Goal: Information Seeking & Learning: Learn about a topic

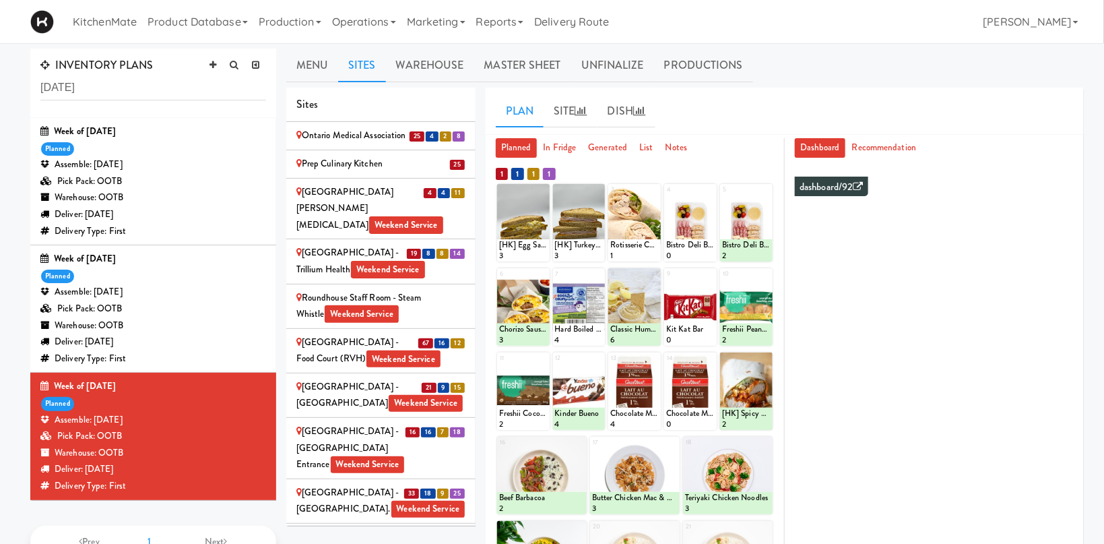
scroll to position [214, 0]
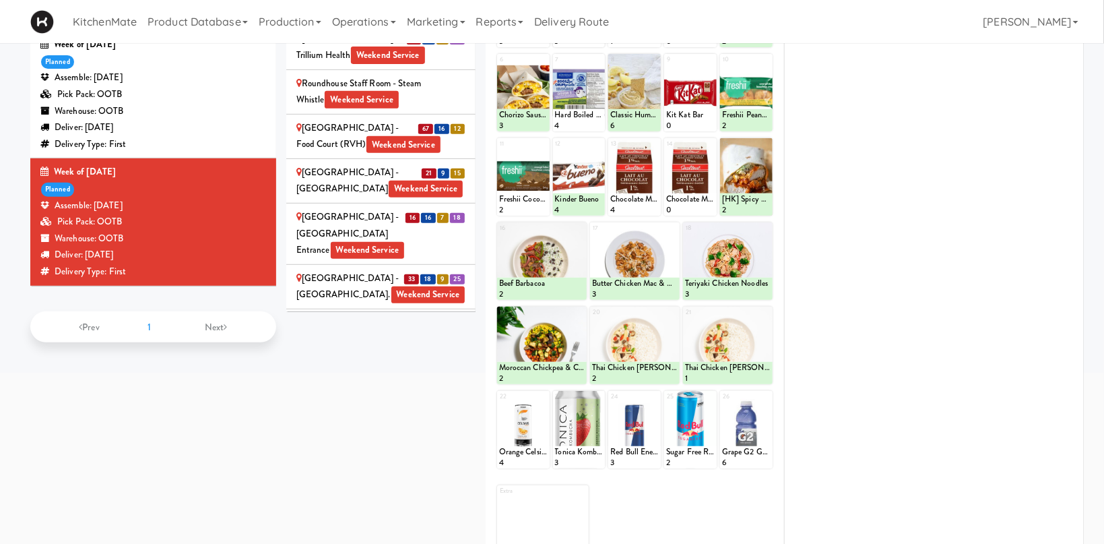
click at [370, 465] on div "UHN - [GEOGRAPHIC_DATA] - Cafe Lobby Weekend Service" at bounding box center [380, 490] width 169 height 50
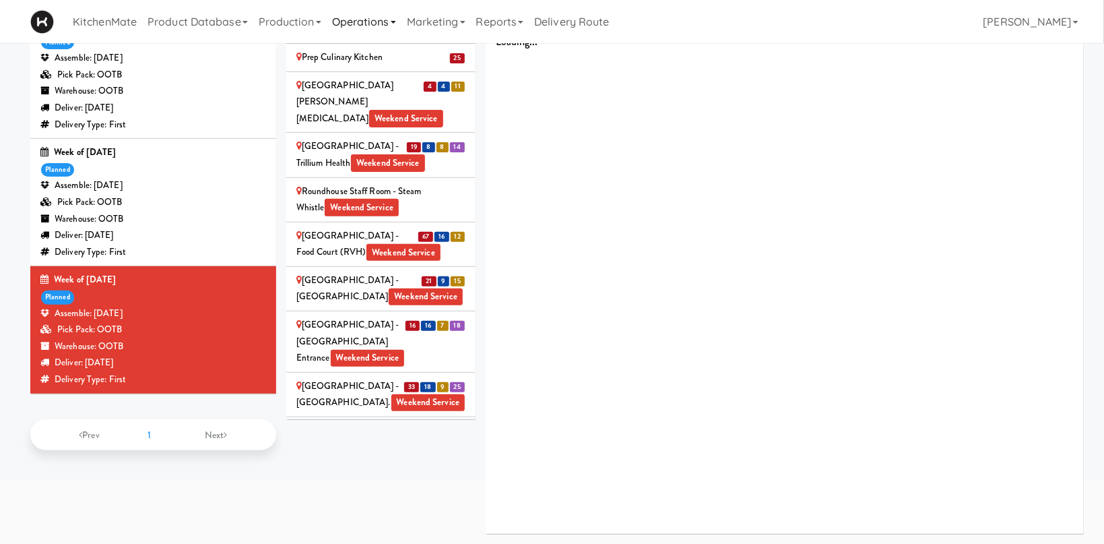
scroll to position [106, 0]
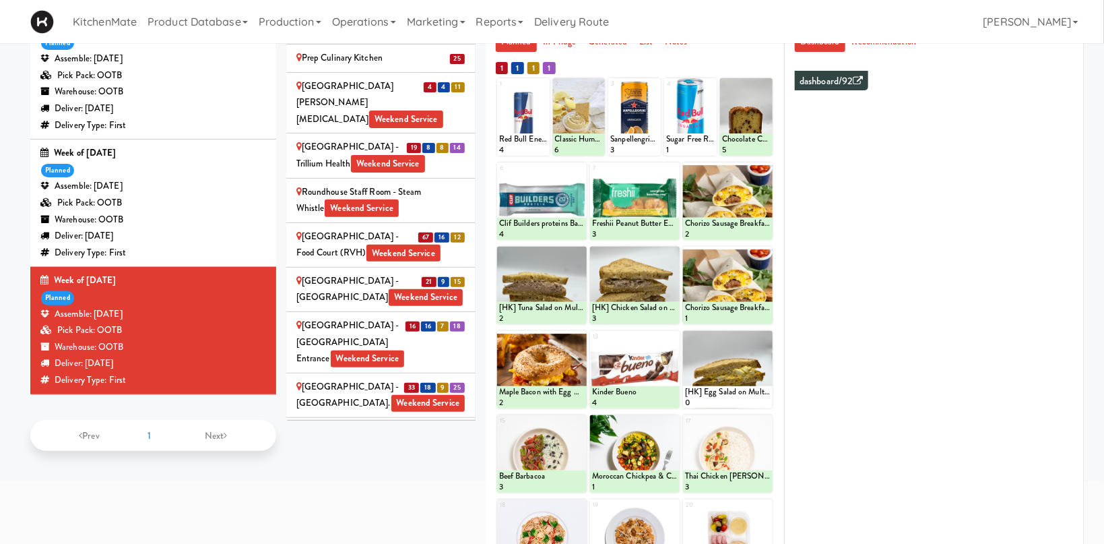
click at [329, 512] on div "UHN - Bickle Center - The Meeting Place Weekend Service" at bounding box center [380, 537] width 169 height 50
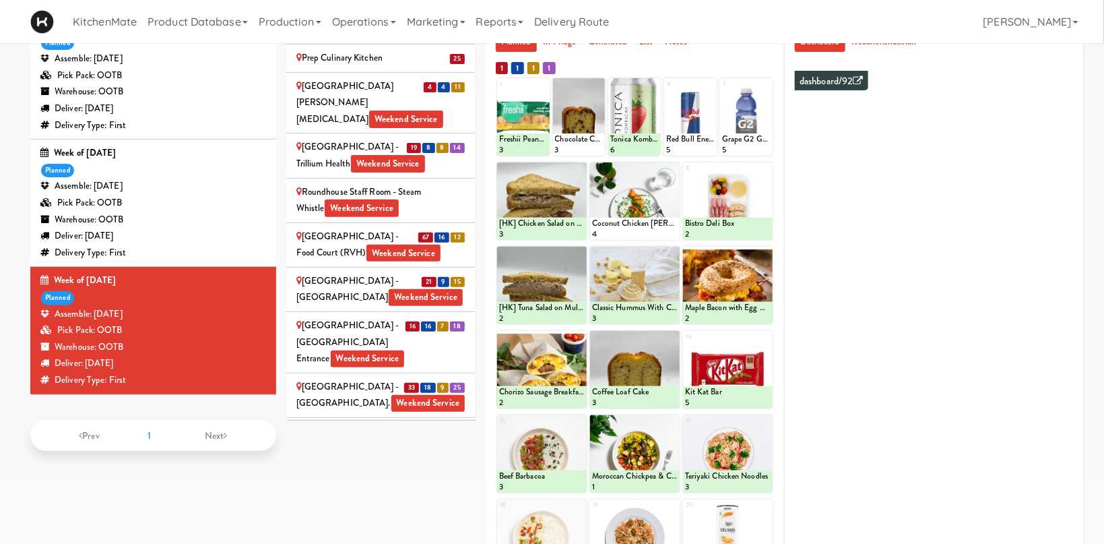
click at [345, 467] on div "Ten York - 4th Floor Fitness Center Weekend Service" at bounding box center [380, 483] width 169 height 33
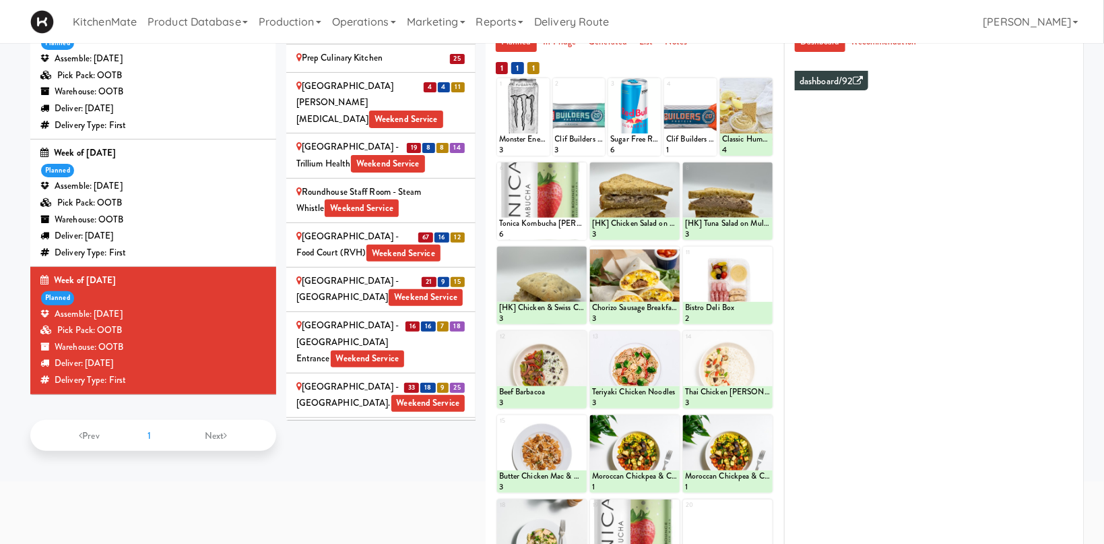
click at [318, 423] on div "St. Joseph's Health Centre Weekend Service" at bounding box center [380, 439] width 169 height 33
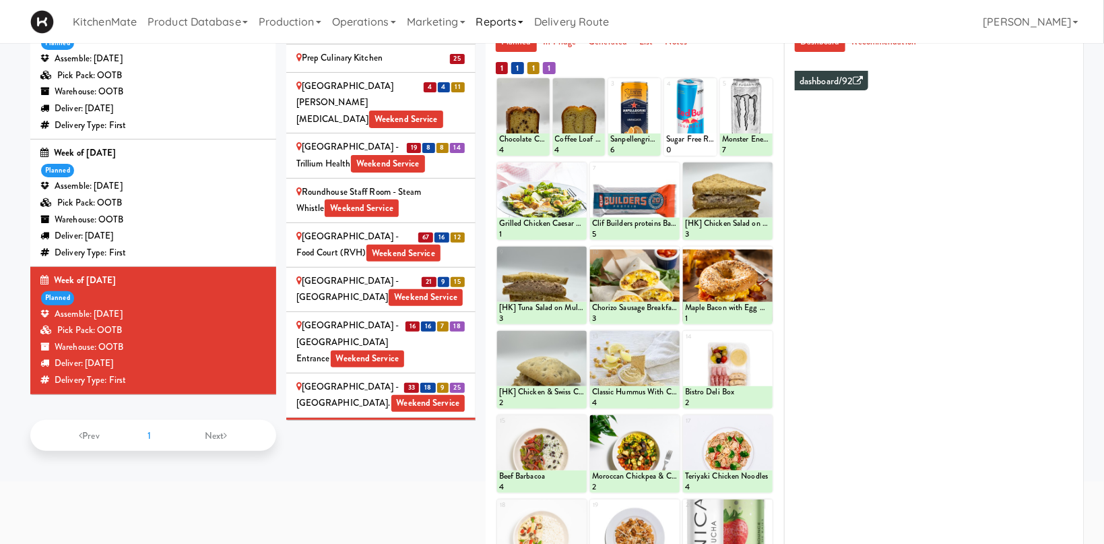
scroll to position [244, 0]
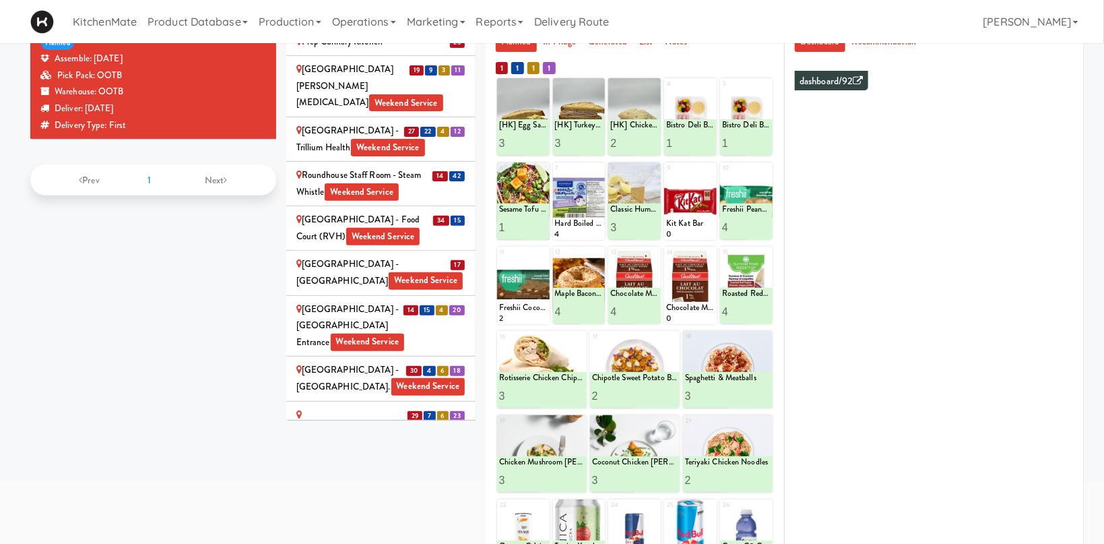
scroll to position [244, 0]
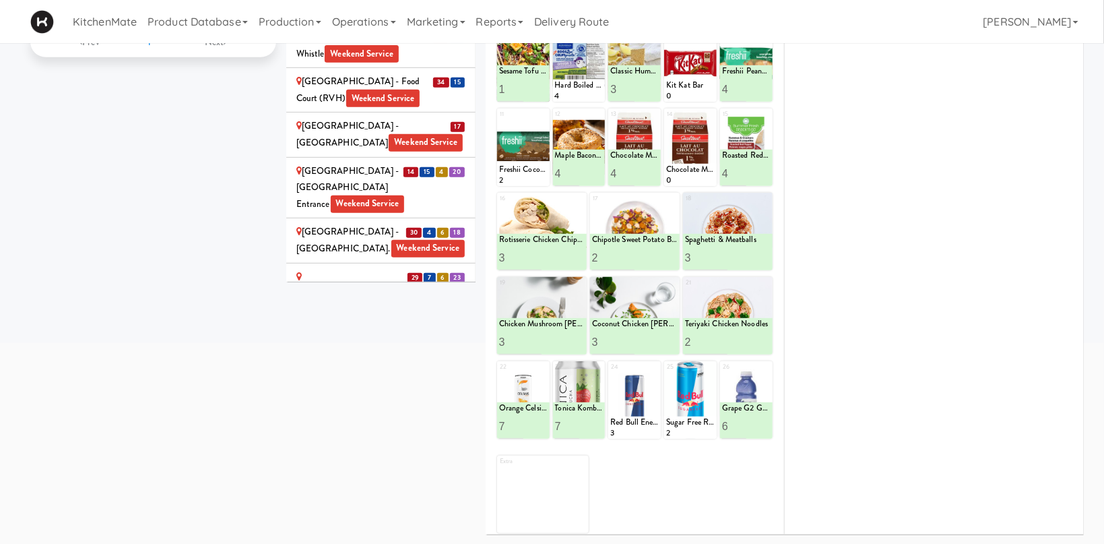
click at [414, 423] on span "21" at bounding box center [412, 428] width 14 height 10
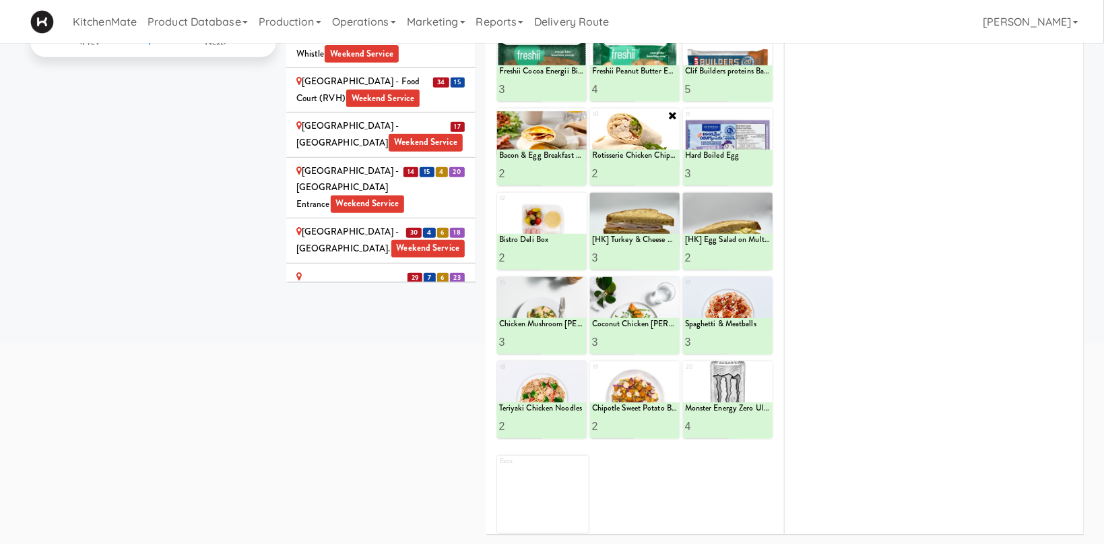
scroll to position [101, 0]
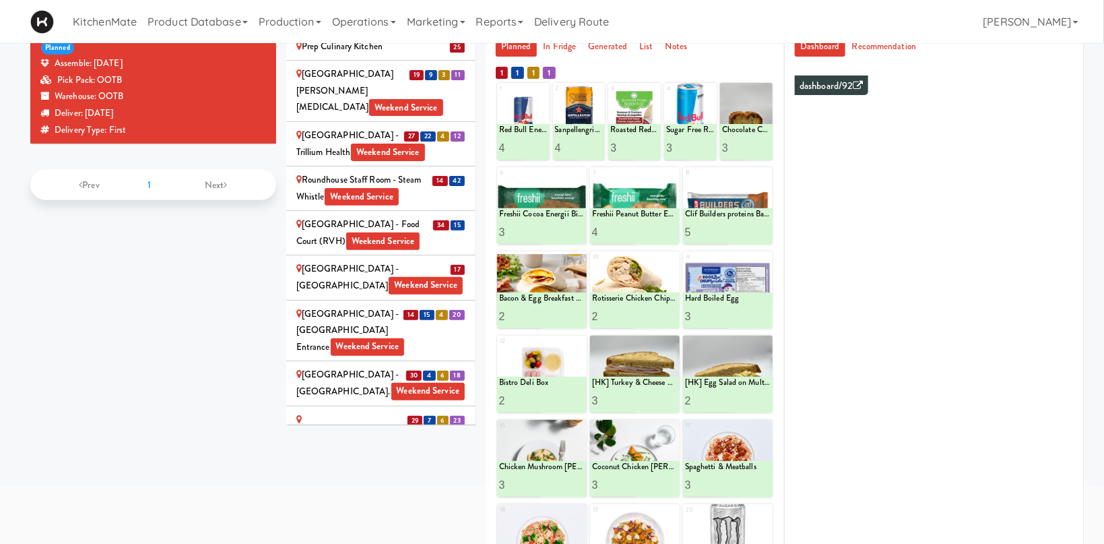
click at [321, 500] on div "UHN - Bickle Center - The Meeting Place Weekend Service" at bounding box center [380, 525] width 169 height 50
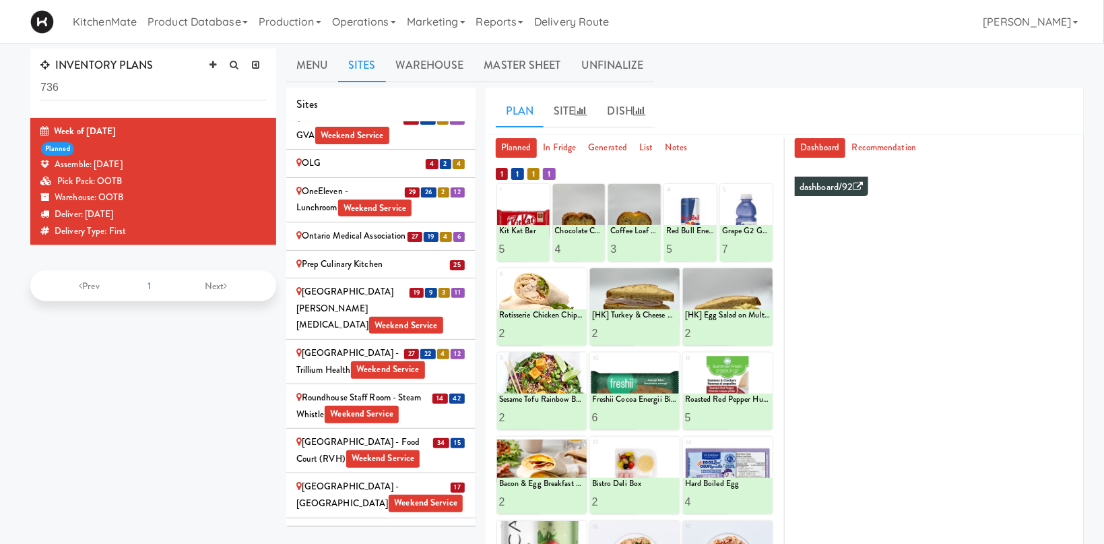
scroll to position [2647, 0]
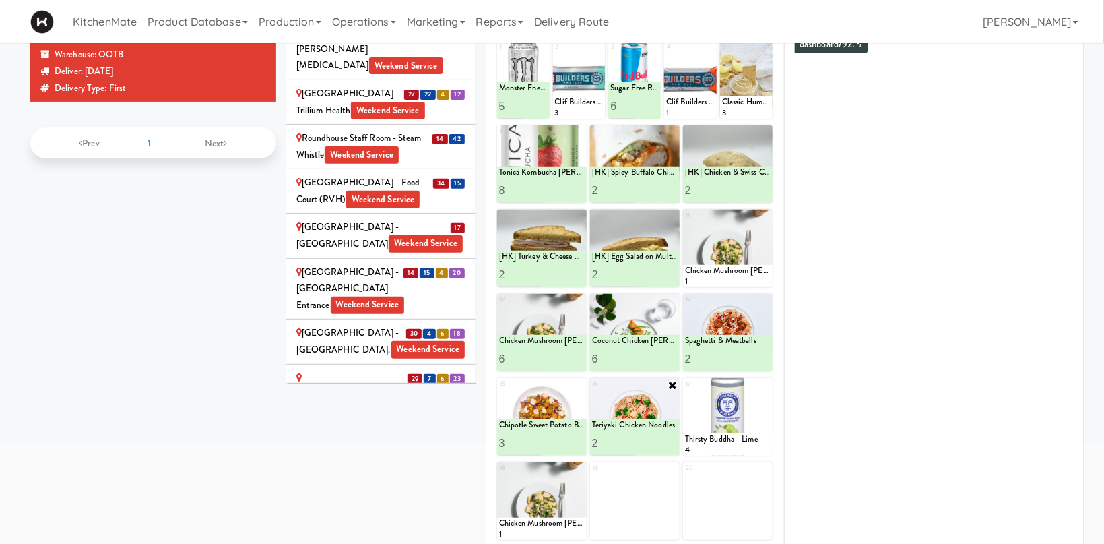
scroll to position [0, 0]
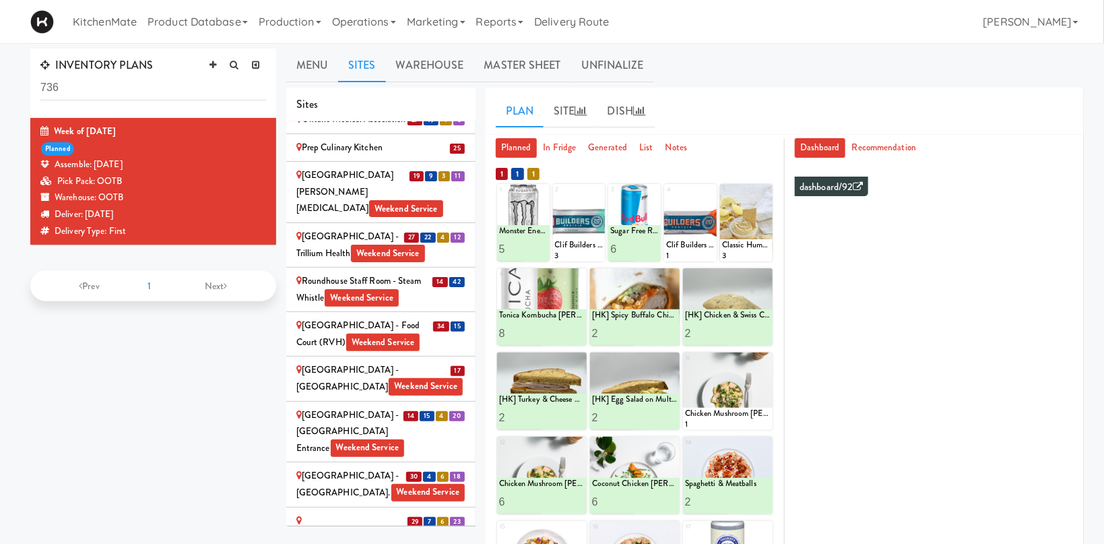
click at [343, 513] on div "St. Joseph's Health Centre Weekend Service" at bounding box center [380, 529] width 169 height 33
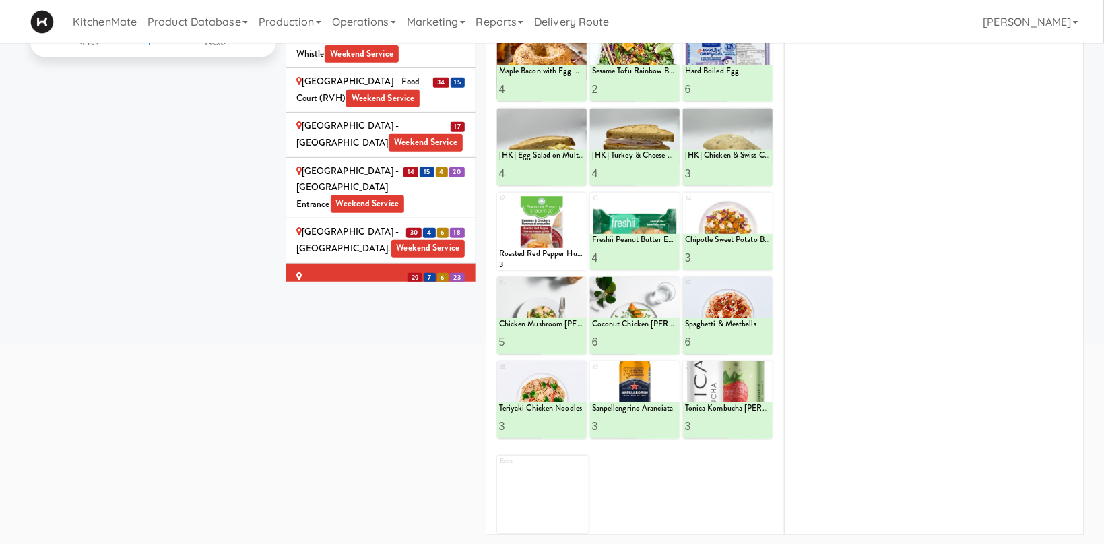
scroll to position [30, 0]
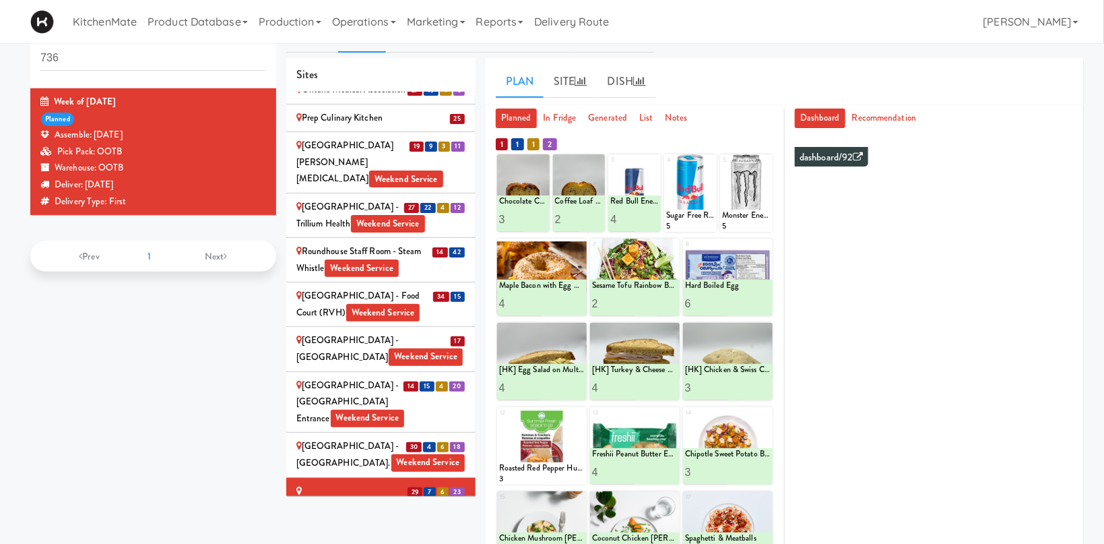
click at [360, 438] on div "[GEOGRAPHIC_DATA] - Main St. Weekend Service" at bounding box center [380, 454] width 169 height 33
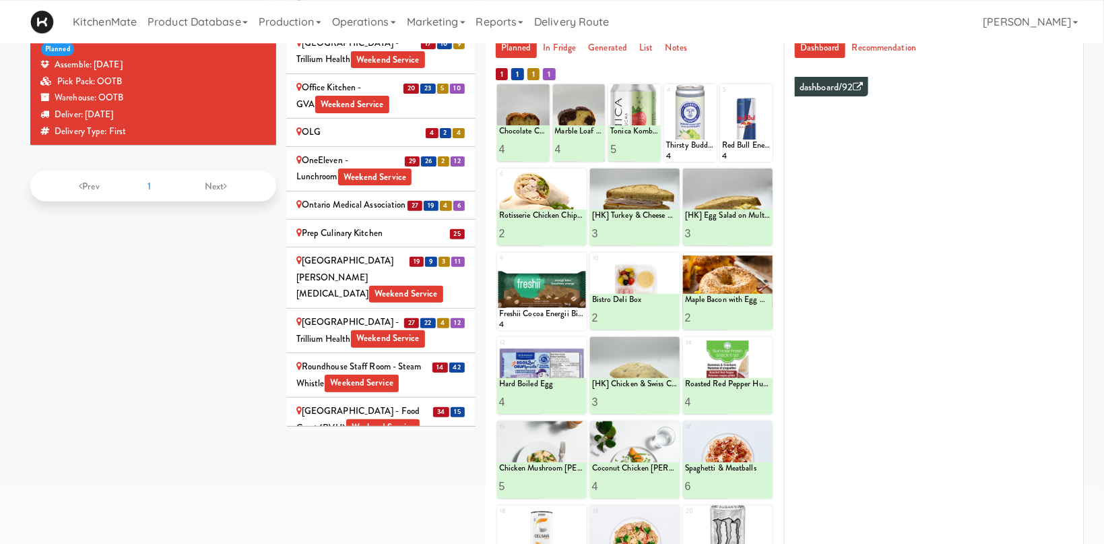
scroll to position [0, 0]
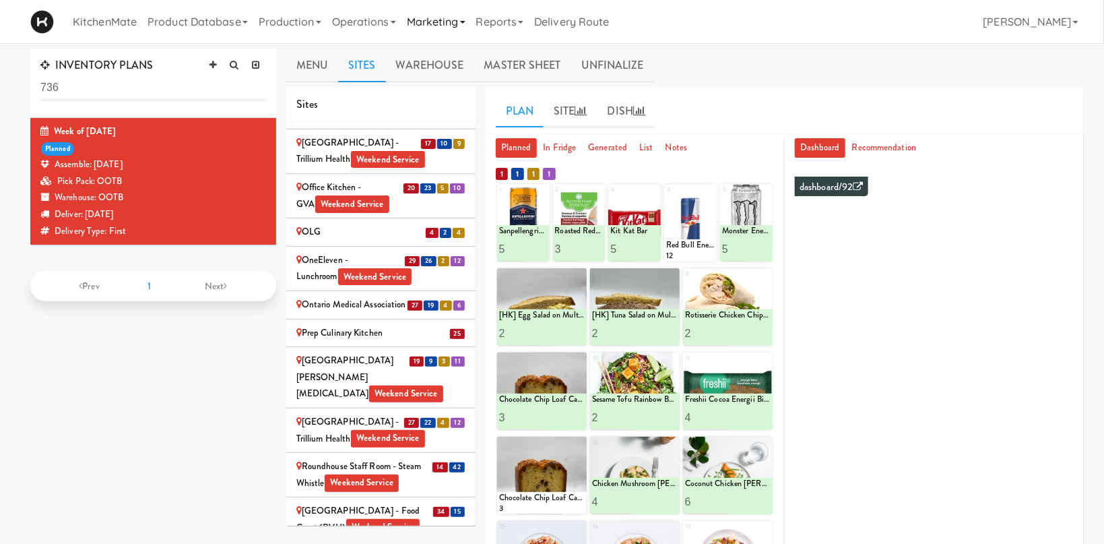
scroll to position [143, 0]
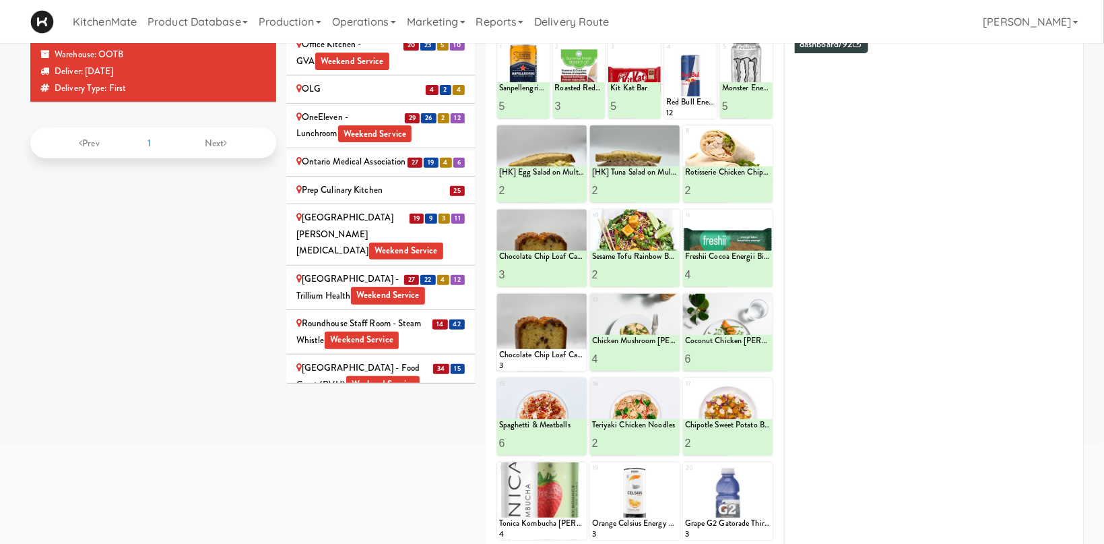
click at [329, 404] on div "Scarborough Birchmount Hospital - Main Lobby Weekend Service" at bounding box center [380, 420] width 169 height 33
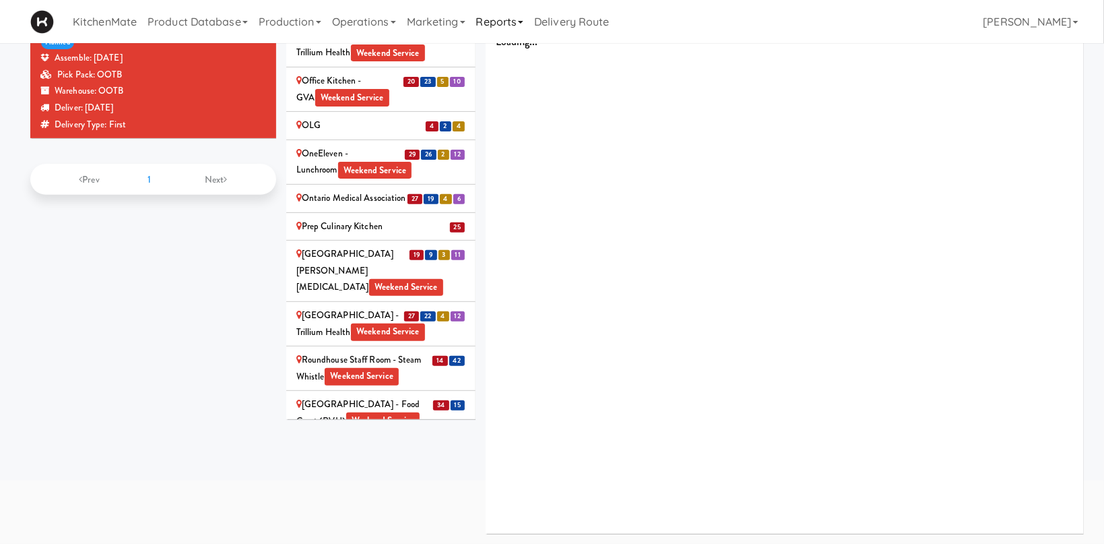
scroll to position [106, 0]
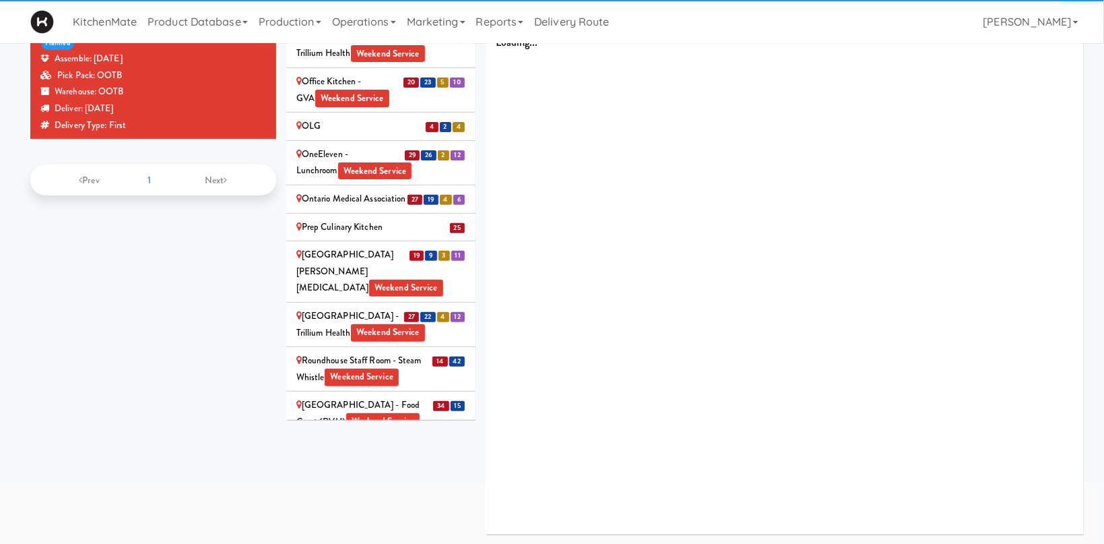
click at [360, 397] on div "[GEOGRAPHIC_DATA] - Food Court (RVH) Weekend Service" at bounding box center [380, 413] width 169 height 33
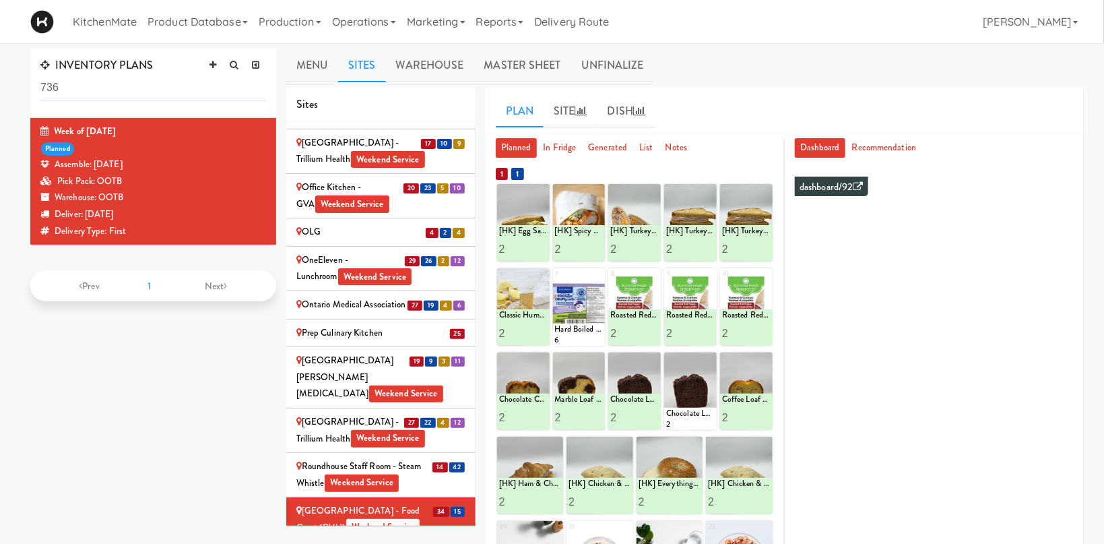
scroll to position [143, 0]
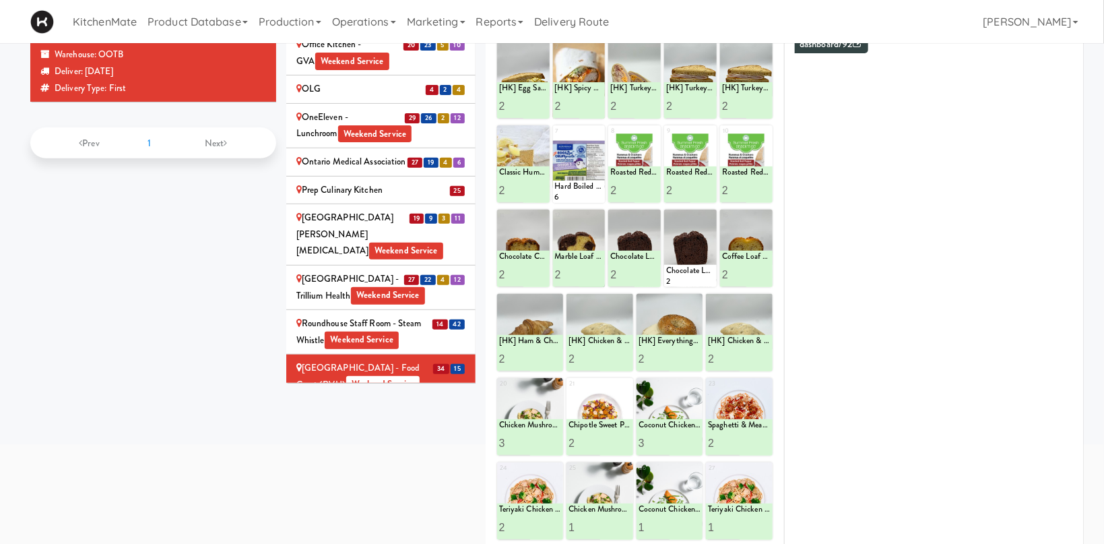
click at [329, 331] on span "Weekend Service" at bounding box center [362, 340] width 74 height 18
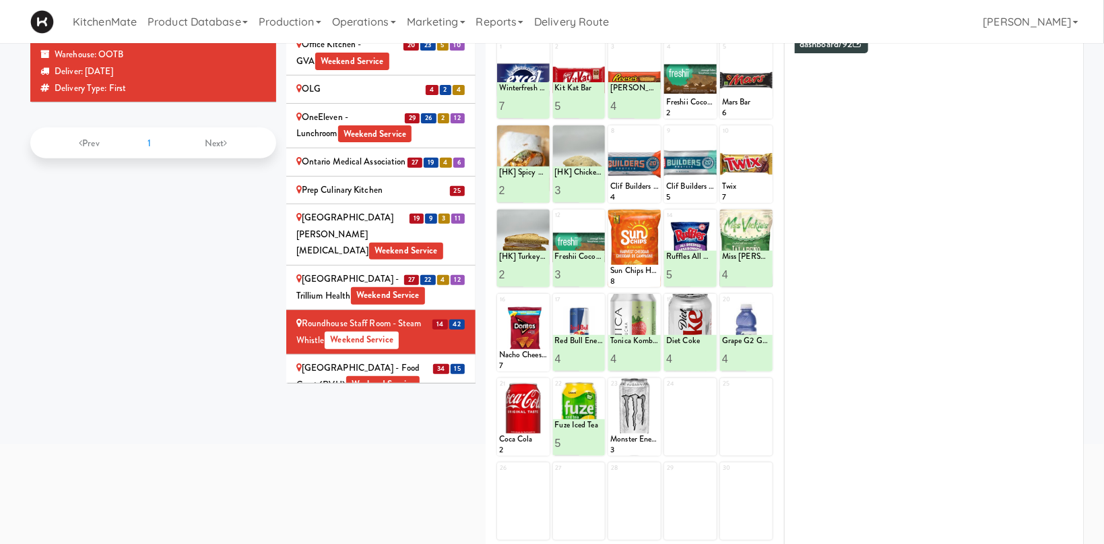
scroll to position [0, 0]
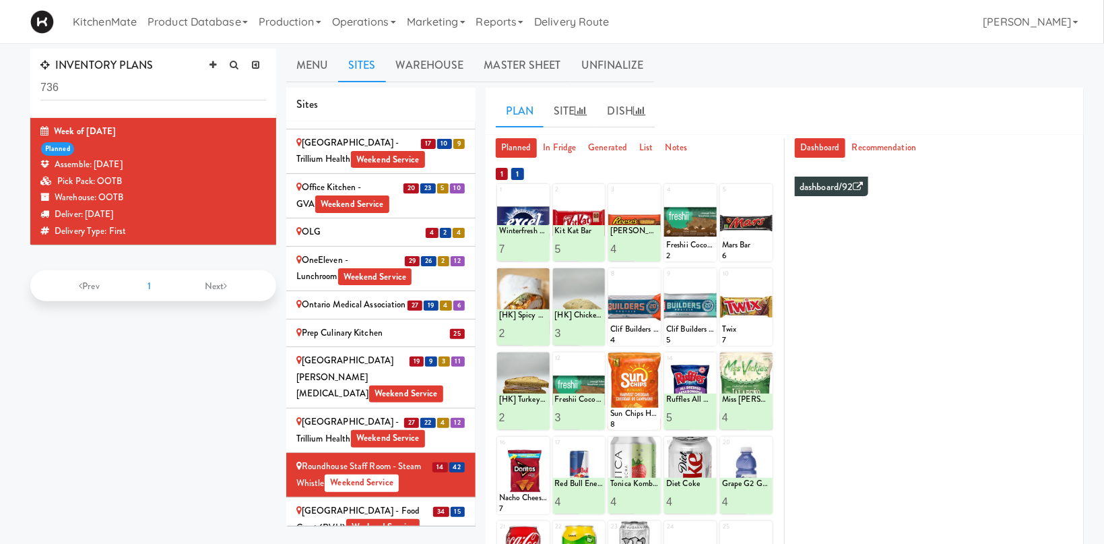
click at [353, 414] on div "Queensway Health Centre - Trillium Health Weekend Service" at bounding box center [380, 430] width 169 height 33
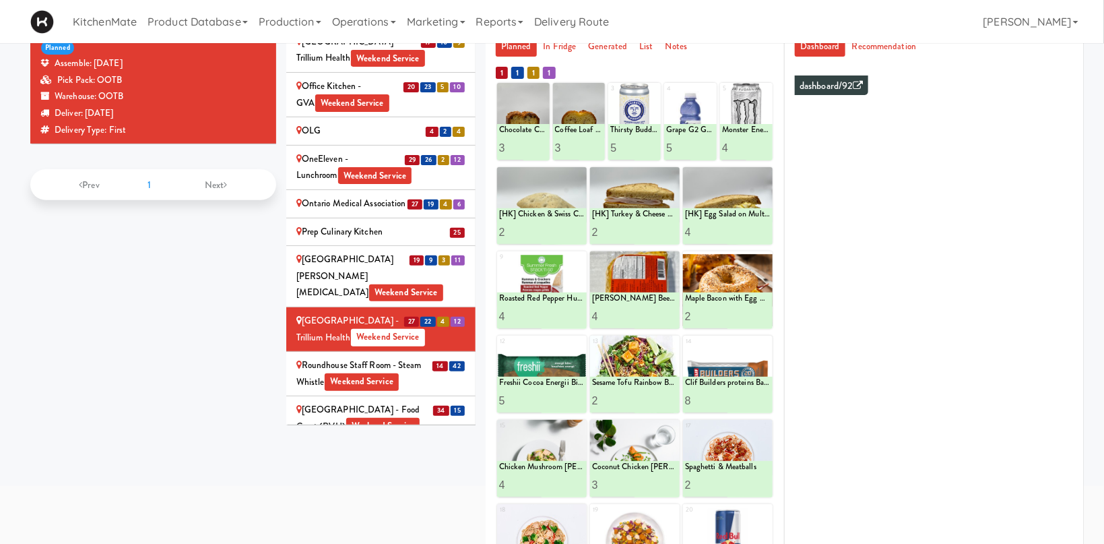
scroll to position [2369, 0]
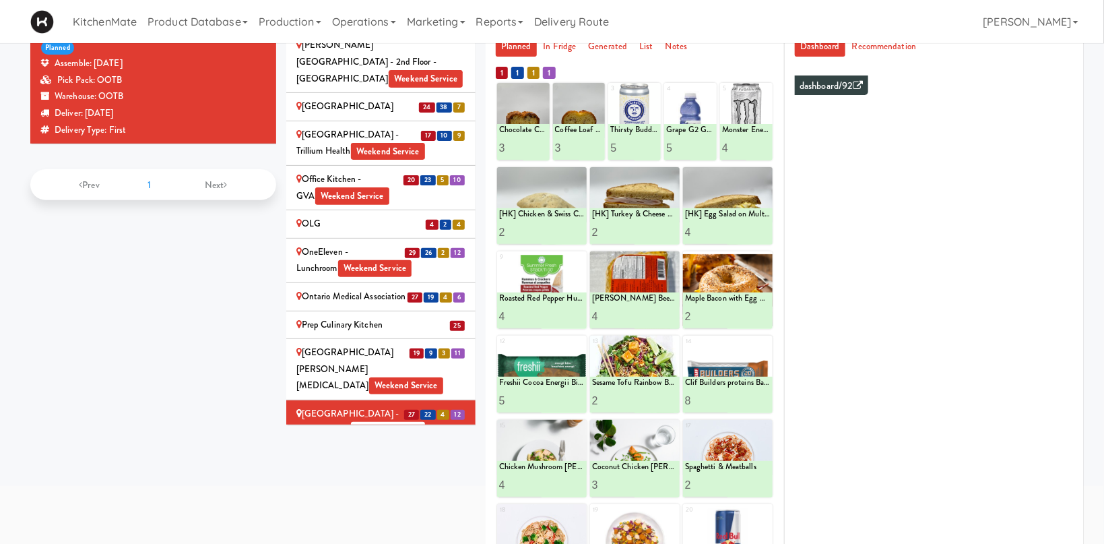
click at [405, 344] on div "Princess Margaret Cancer Centre Weekend Service" at bounding box center [380, 369] width 169 height 50
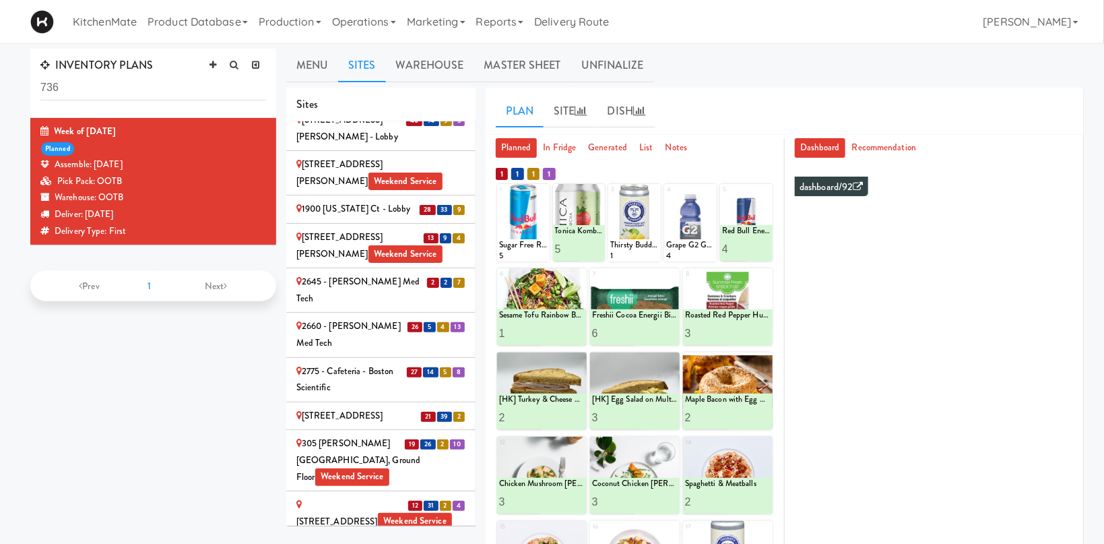
scroll to position [0, 0]
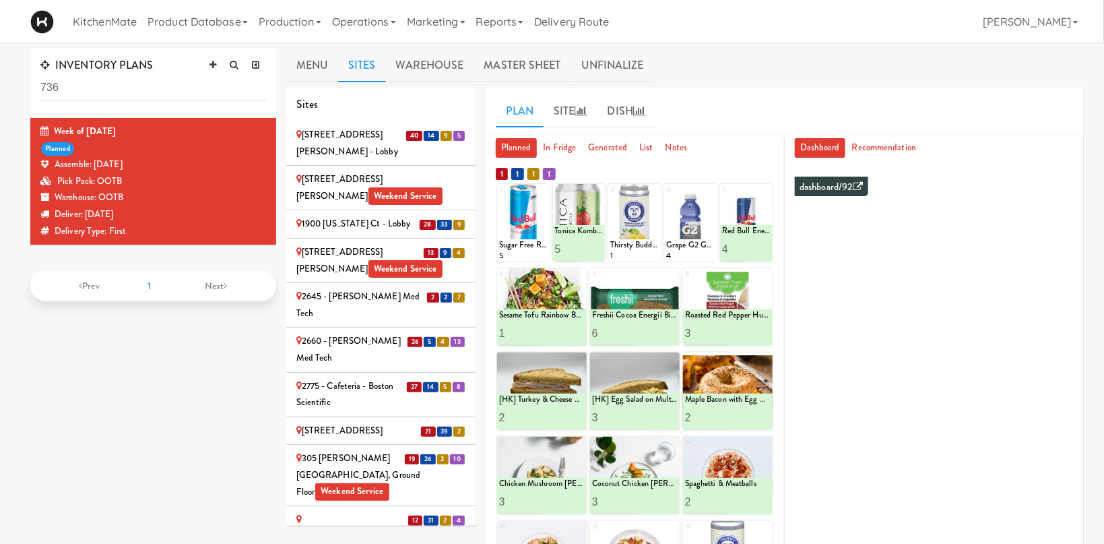
click at [375, 137] on div "[STREET_ADDRESS][PERSON_NAME] - Lobby" at bounding box center [380, 143] width 169 height 33
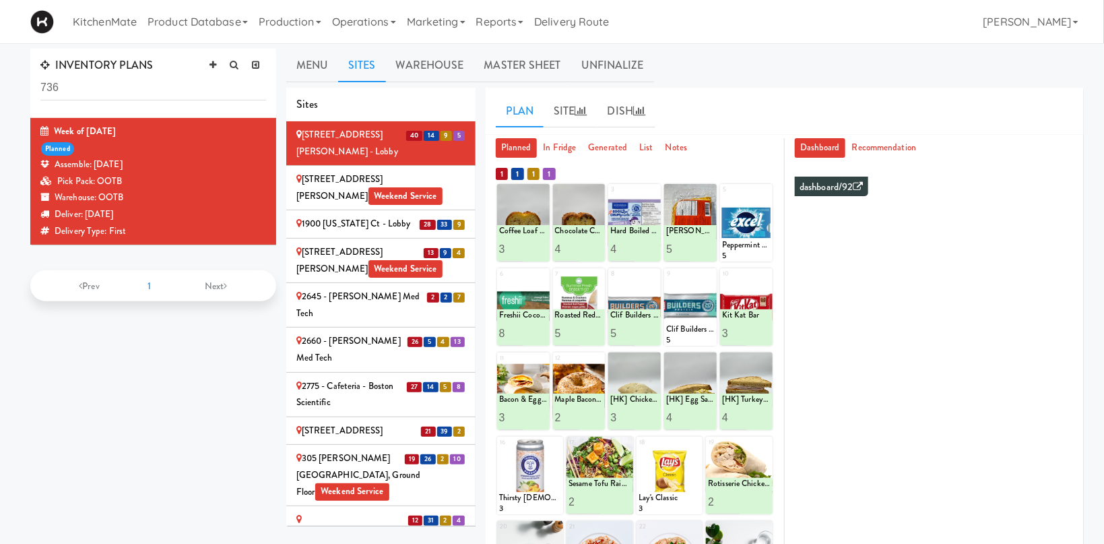
click at [379, 216] on div "1900 [US_STATE] Ct - Lobby" at bounding box center [380, 224] width 169 height 17
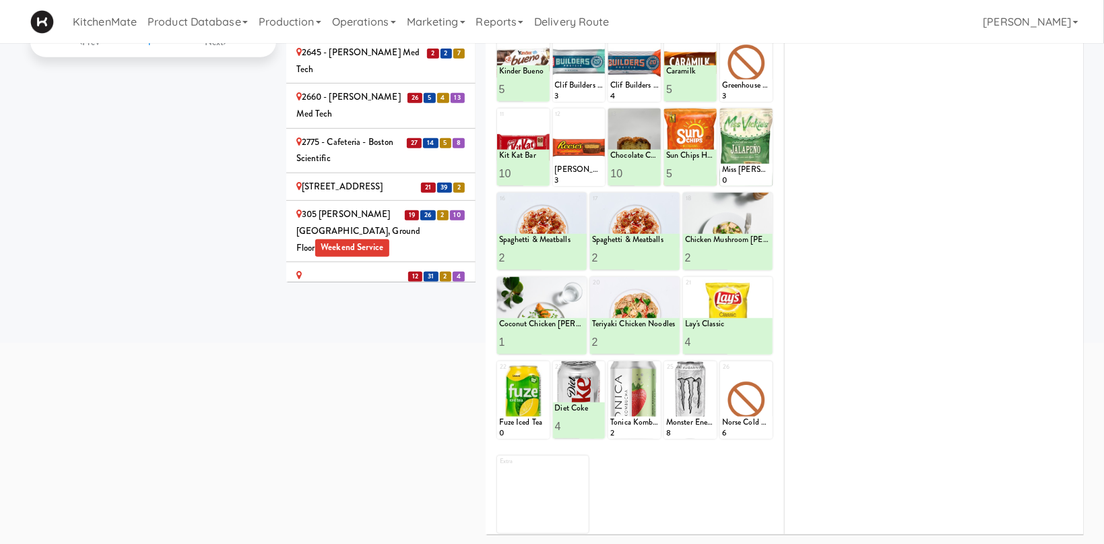
scroll to position [101, 0]
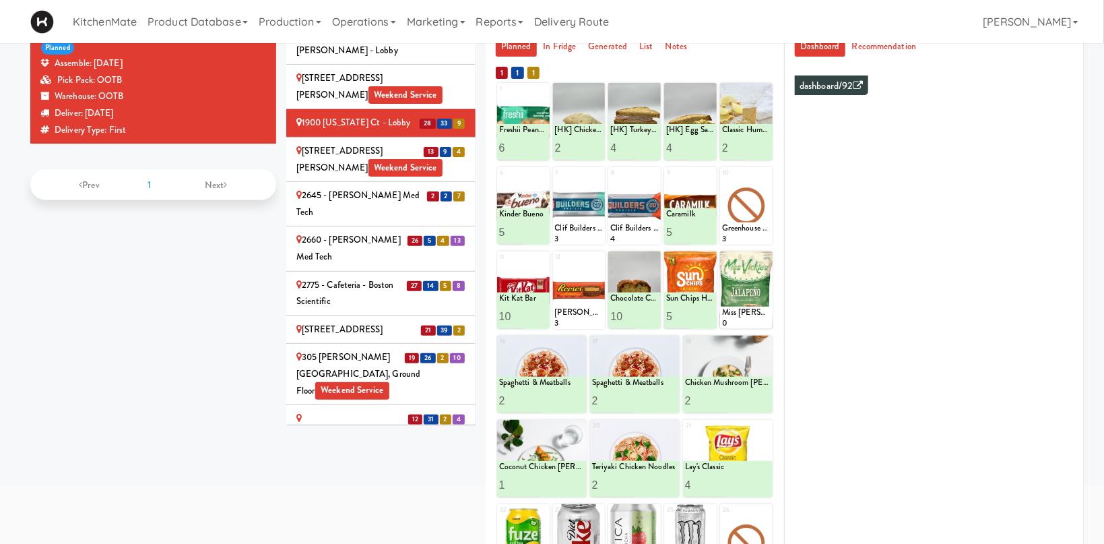
click at [410, 143] on div "2075 - Kennedy Rd Weekend Service" at bounding box center [380, 159] width 169 height 33
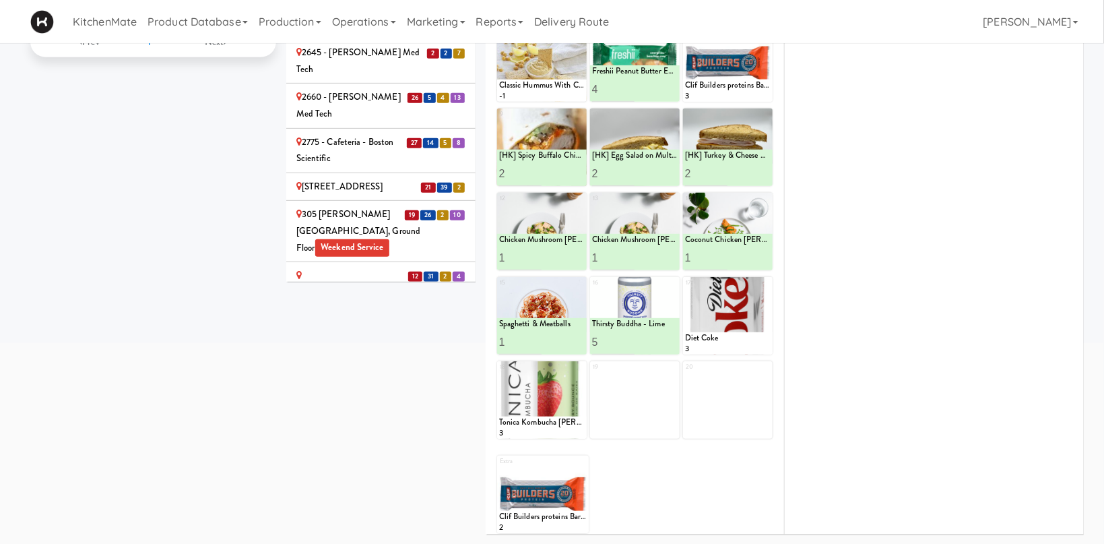
scroll to position [0, 0]
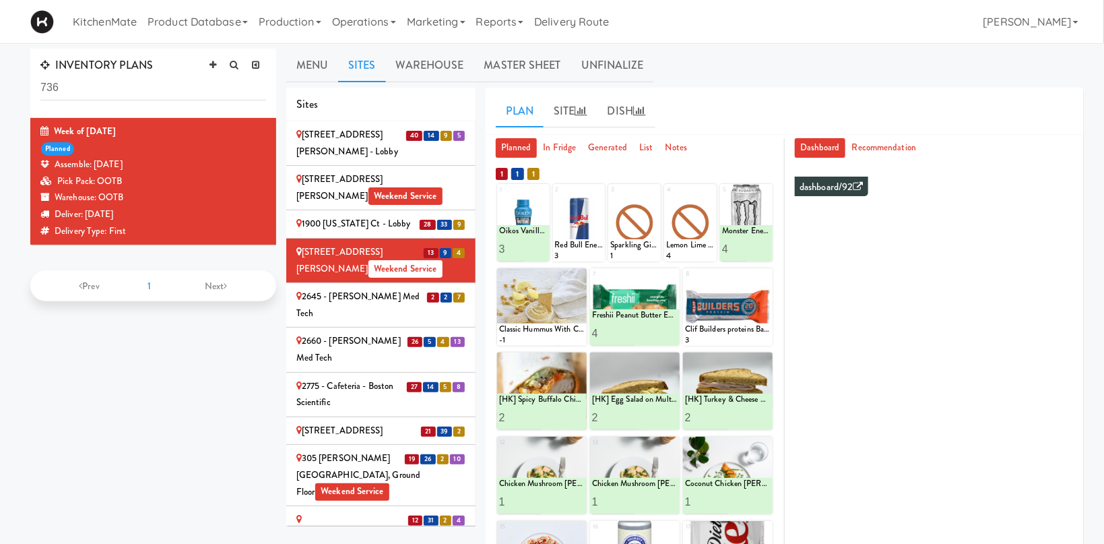
click at [359, 327] on li "26 5 4 13 2660 - Baylis Med Tech" at bounding box center [380, 349] width 189 height 44
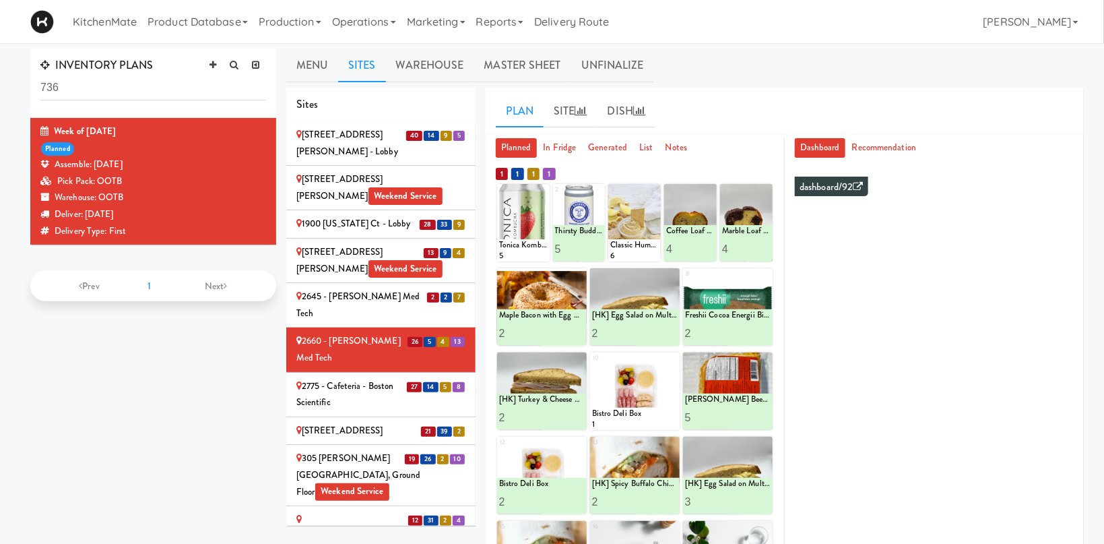
click at [346, 378] on div "2775 - Cafeteria - Boston Scientific" at bounding box center [380, 394] width 169 height 33
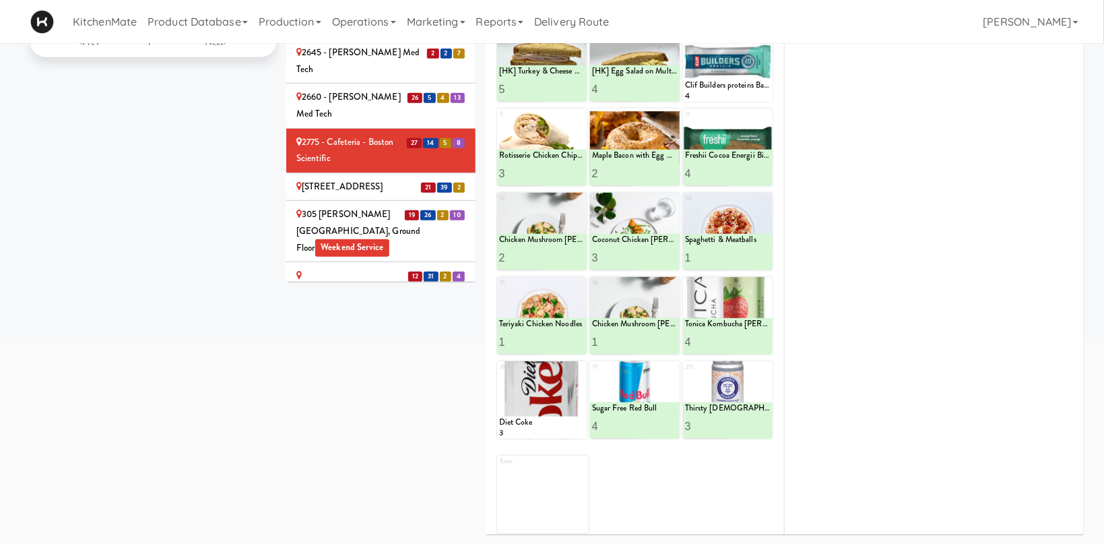
scroll to position [172, 0]
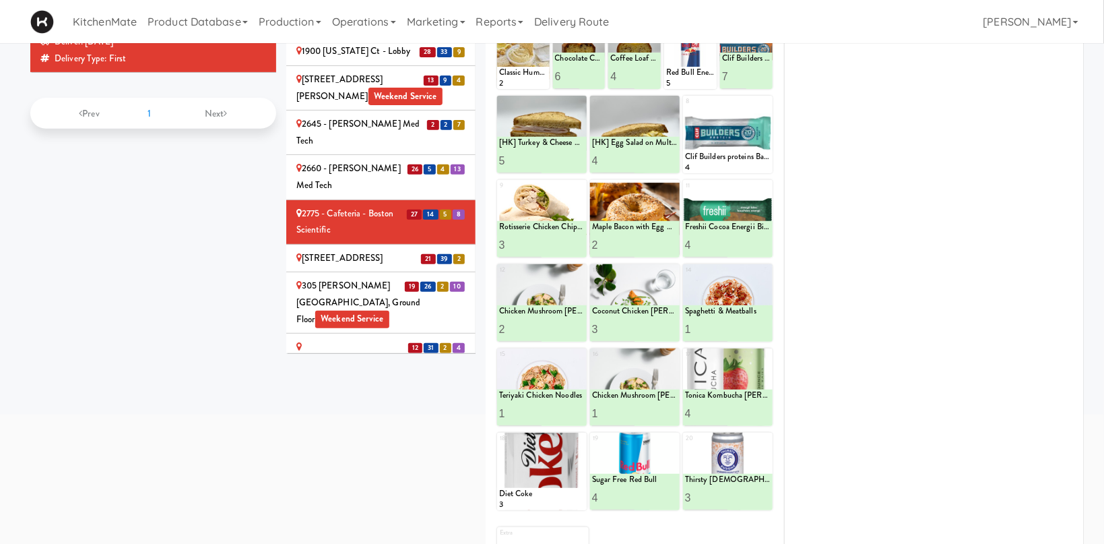
click at [377, 277] on div "305 Milner - West Corridor, Ground Floor Weekend Service" at bounding box center [380, 302] width 169 height 50
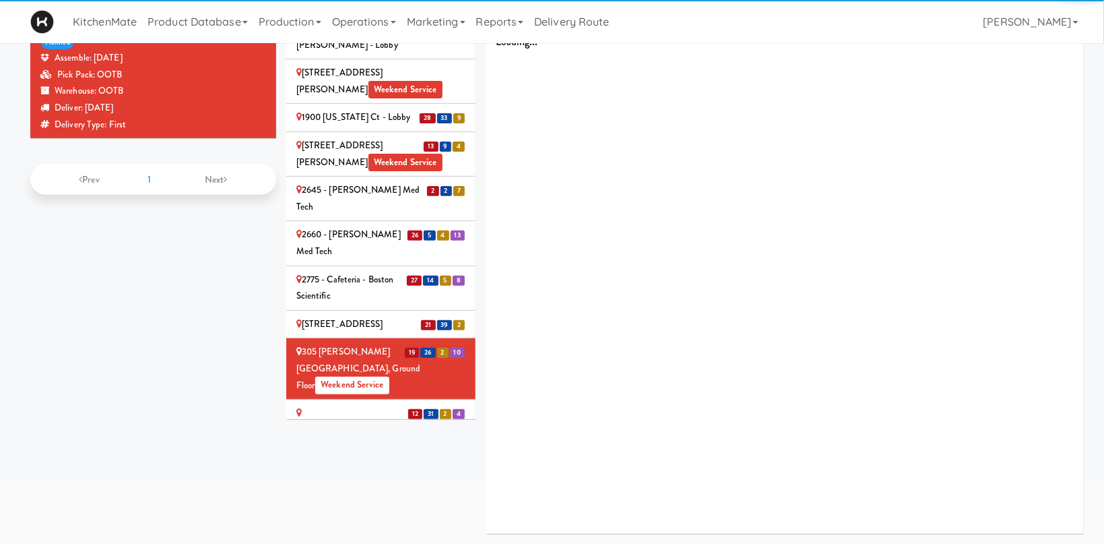
scroll to position [106, 0]
click at [330, 405] on div "315 Front St - Fridge Weekend Service" at bounding box center [380, 421] width 169 height 33
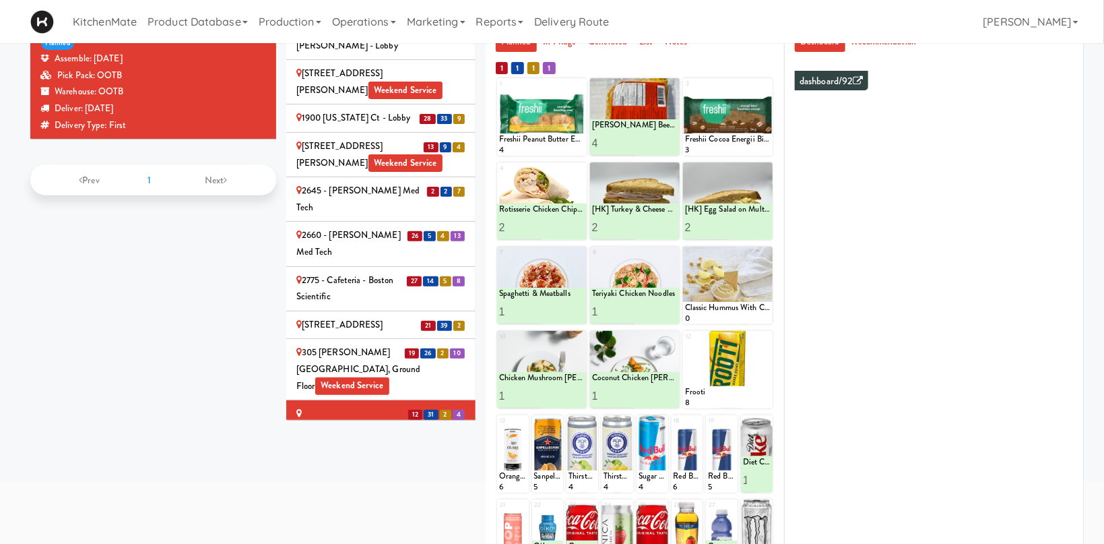
scroll to position [244, 0]
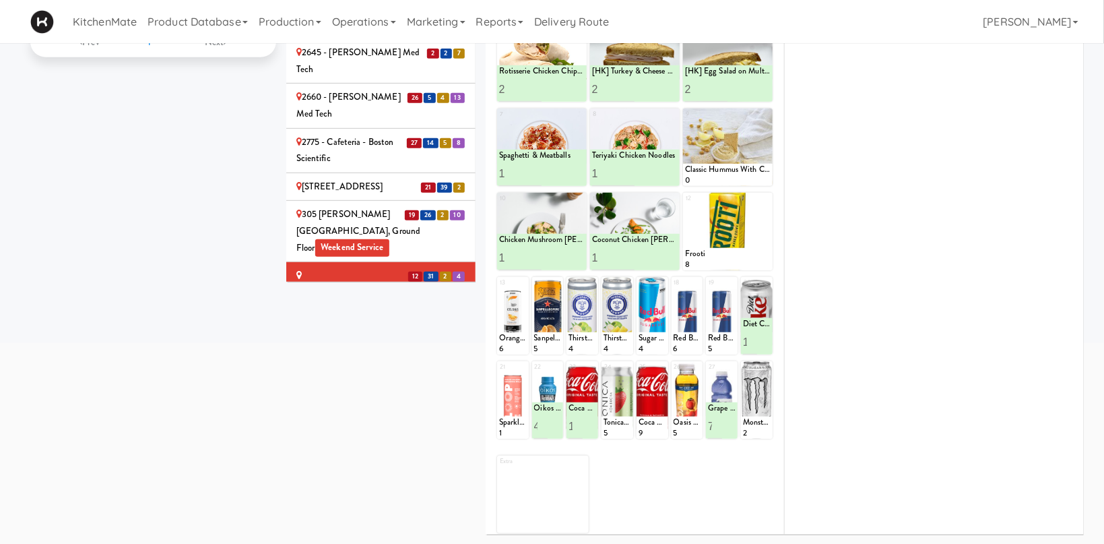
click at [404, 312] on div "315 Front St - Pantry Weekend Service" at bounding box center [380, 328] width 169 height 33
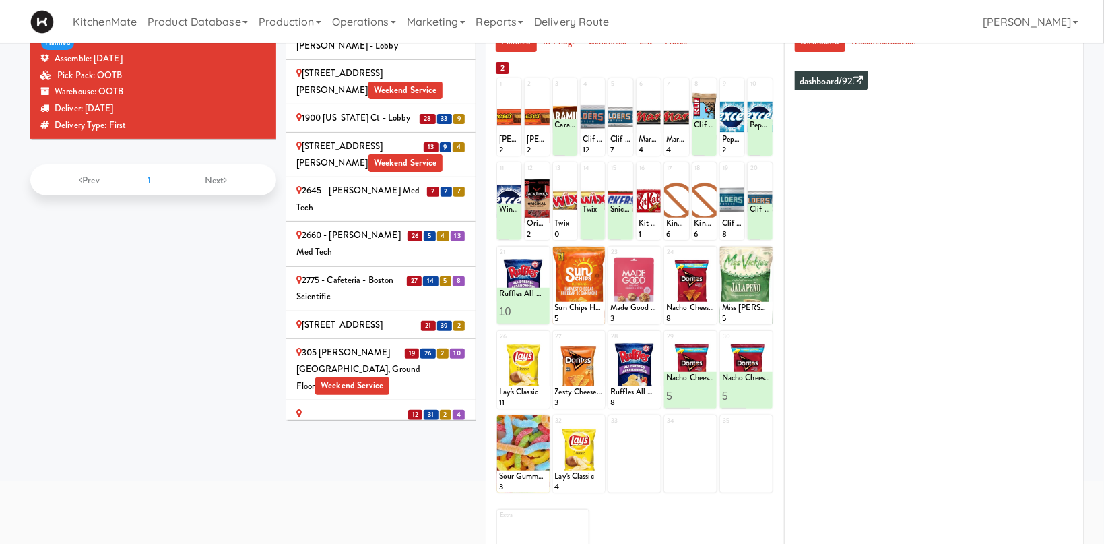
scroll to position [278, 0]
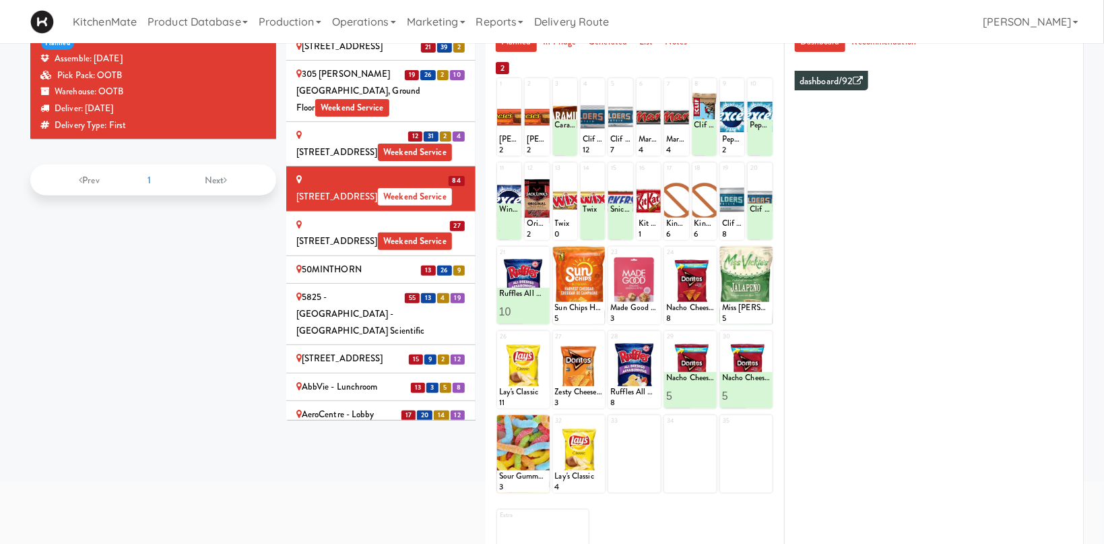
click at [339, 217] on div "325 Front St - Lobby Weekend Service" at bounding box center [380, 233] width 169 height 33
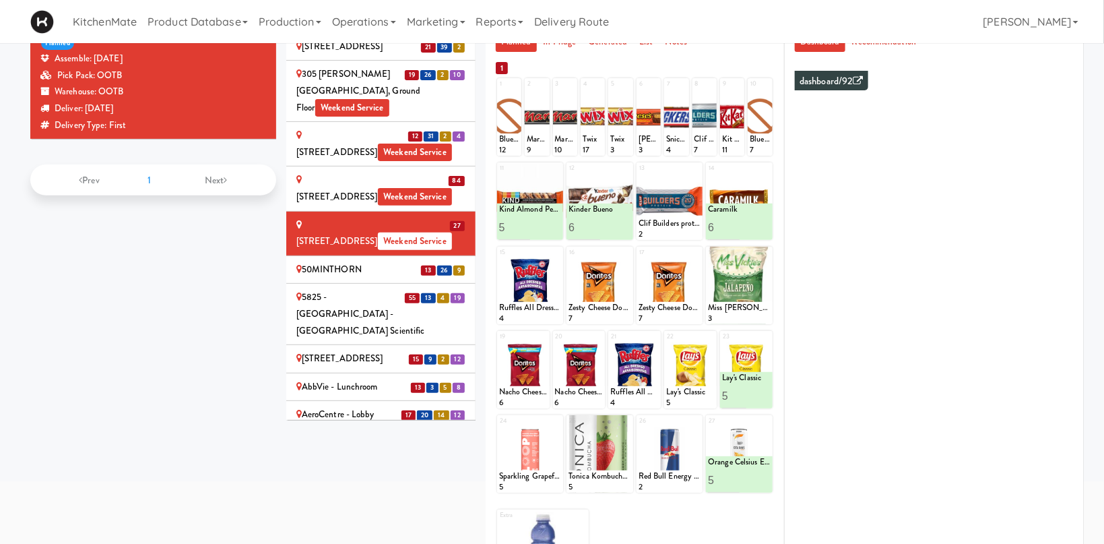
click at [350, 261] on div "50MINTHORN" at bounding box center [380, 269] width 169 height 17
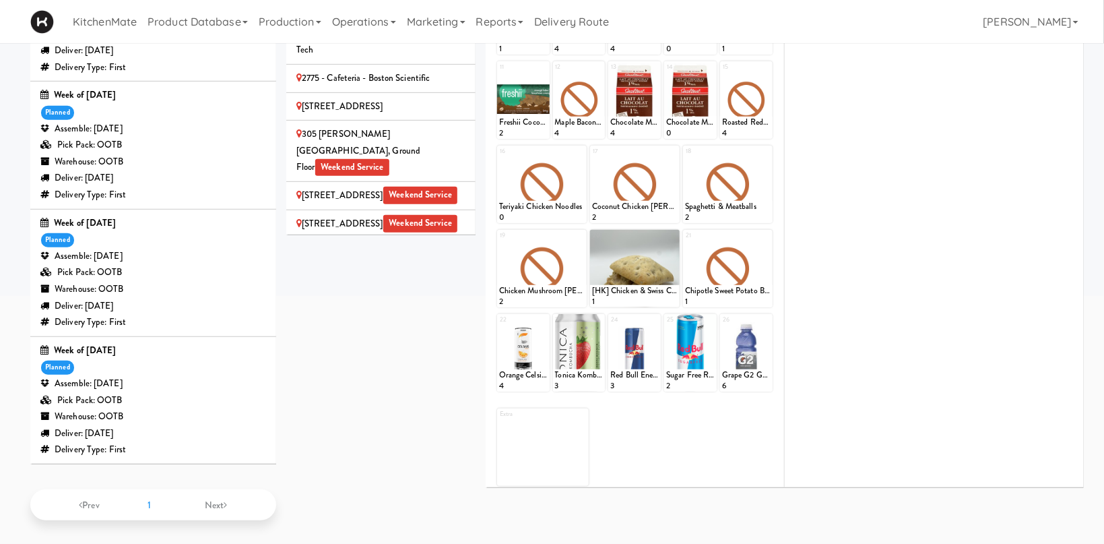
scroll to position [2427, 0]
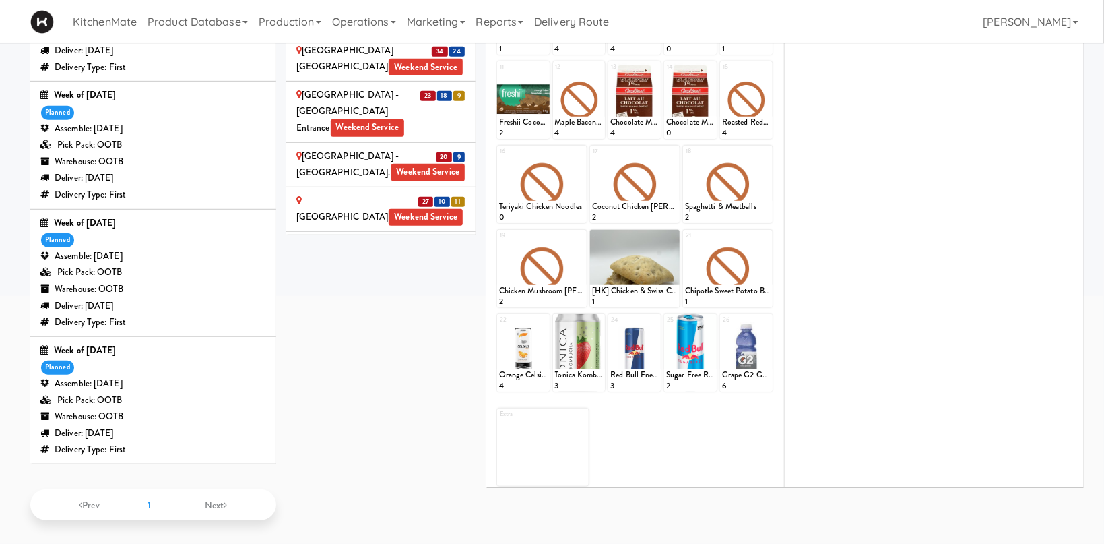
click at [343, 343] on div "UHN - [GEOGRAPHIC_DATA] - Cafe Lobby Weekend Service" at bounding box center [380, 368] width 169 height 50
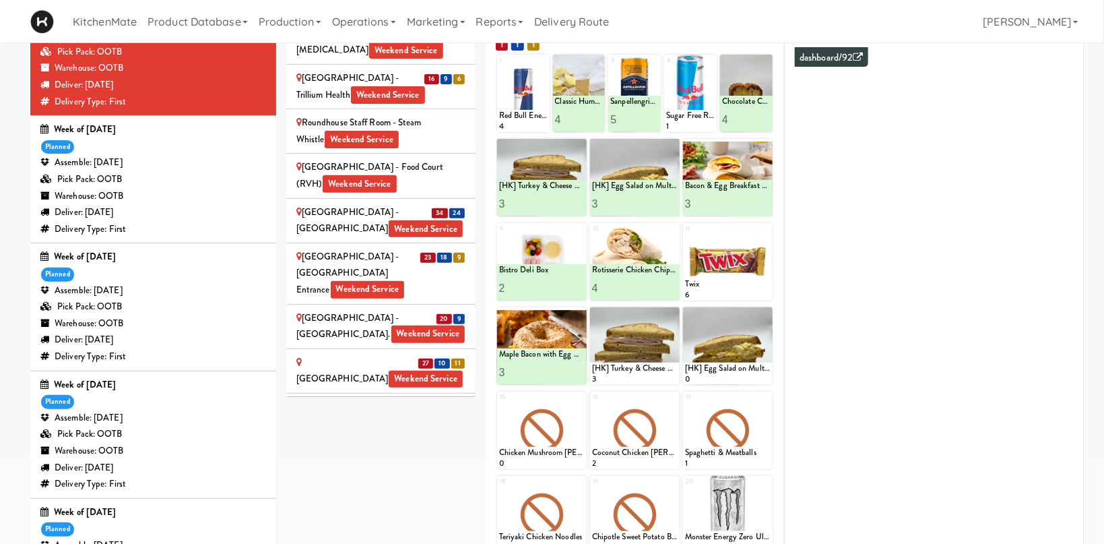
scroll to position [150, 0]
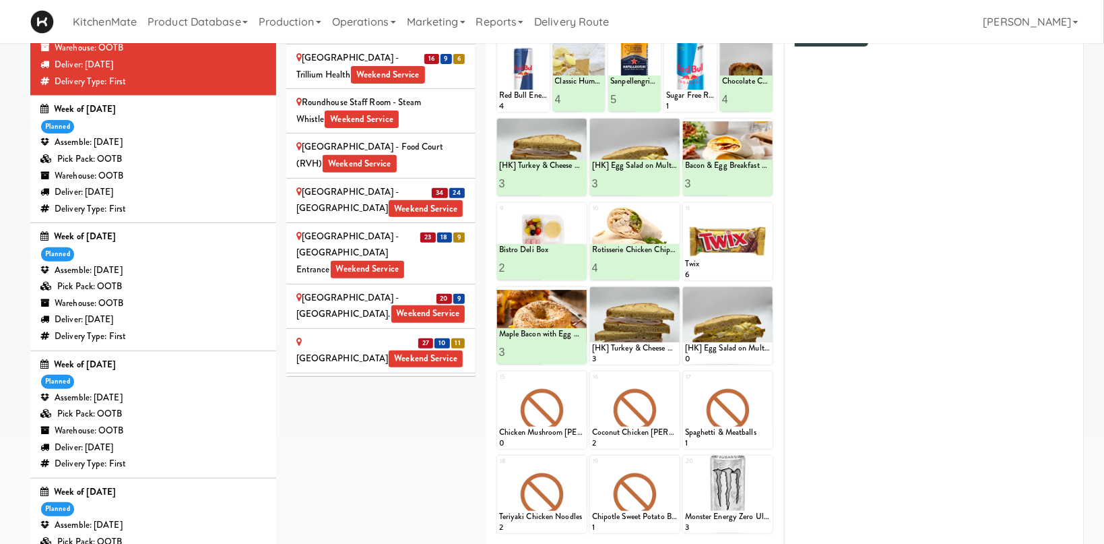
click at [392, 350] on span "Weekend Service" at bounding box center [426, 359] width 74 height 18
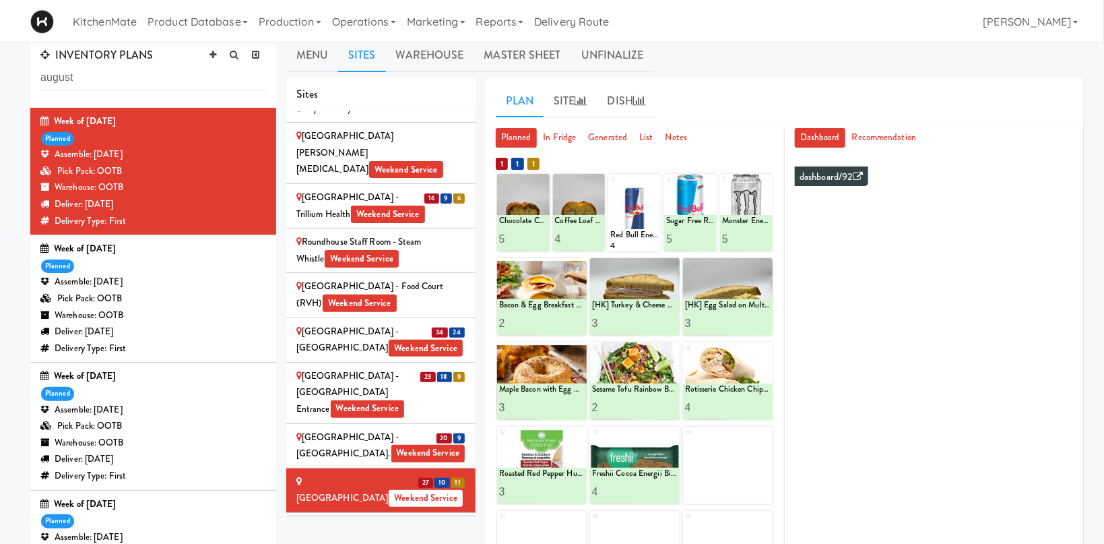
scroll to position [7, 0]
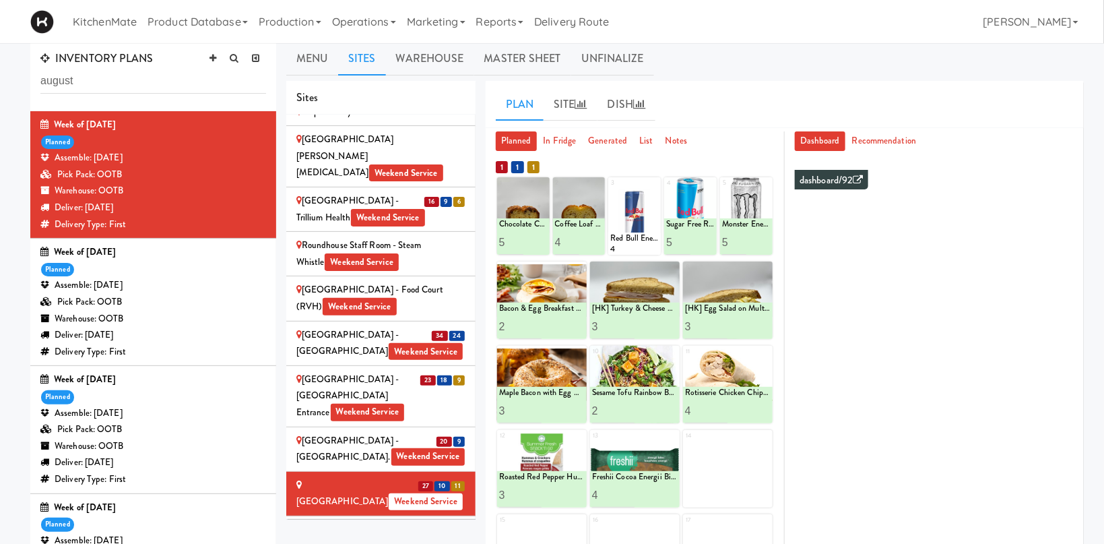
click at [374, 432] on div "SickKids Hospital - Main St. Weekend Service" at bounding box center [380, 448] width 169 height 33
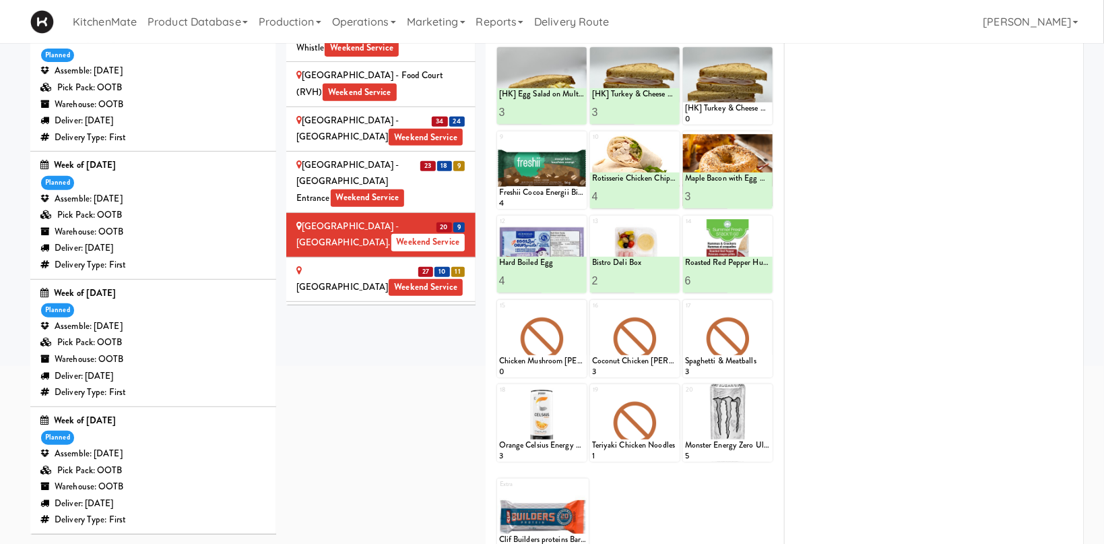
scroll to position [0, 0]
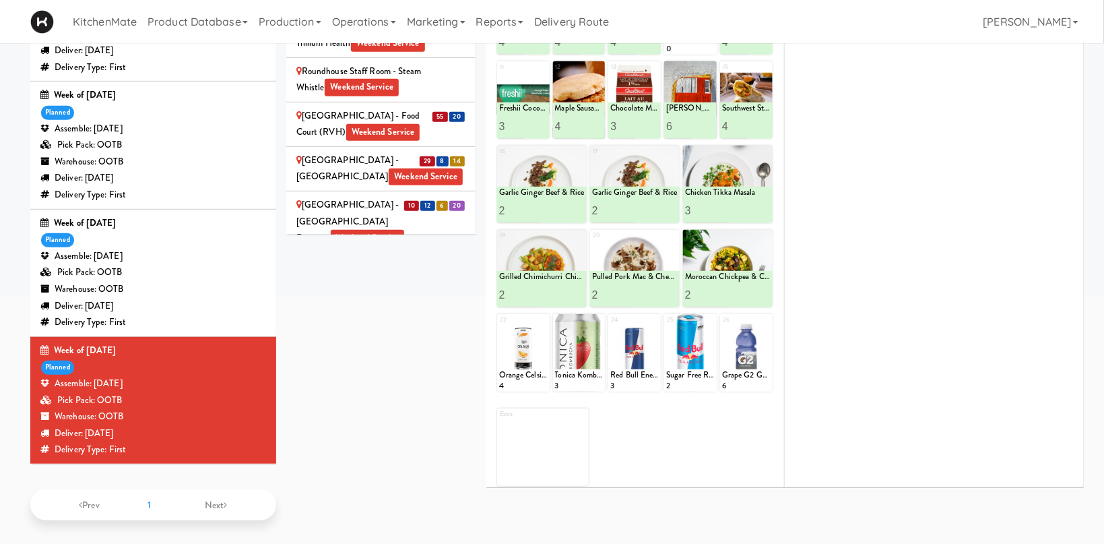
scroll to position [2521, 0]
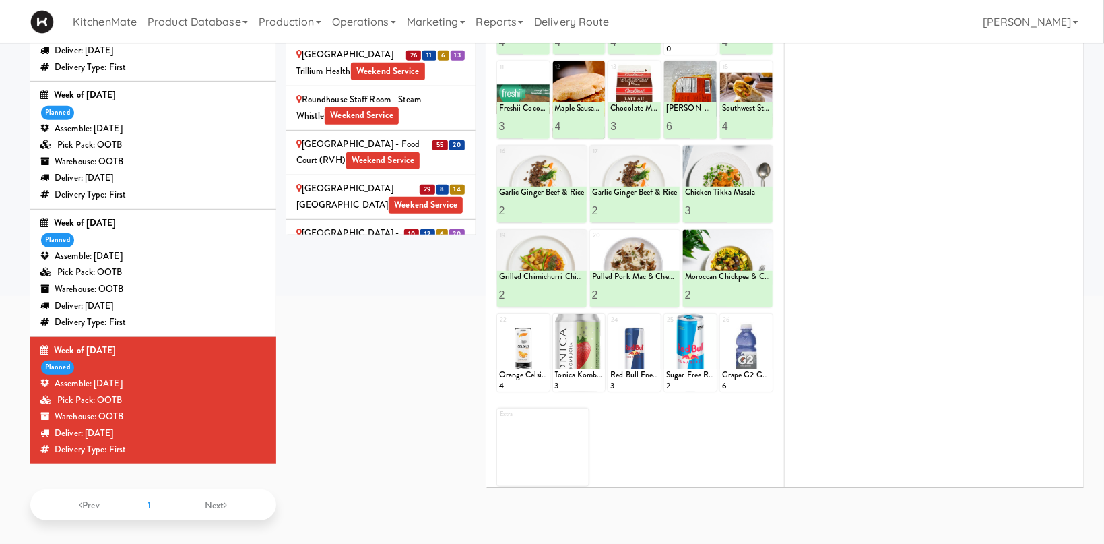
click at [343, 331] on div "St. Joseph's Health Centre Weekend Service" at bounding box center [380, 347] width 169 height 33
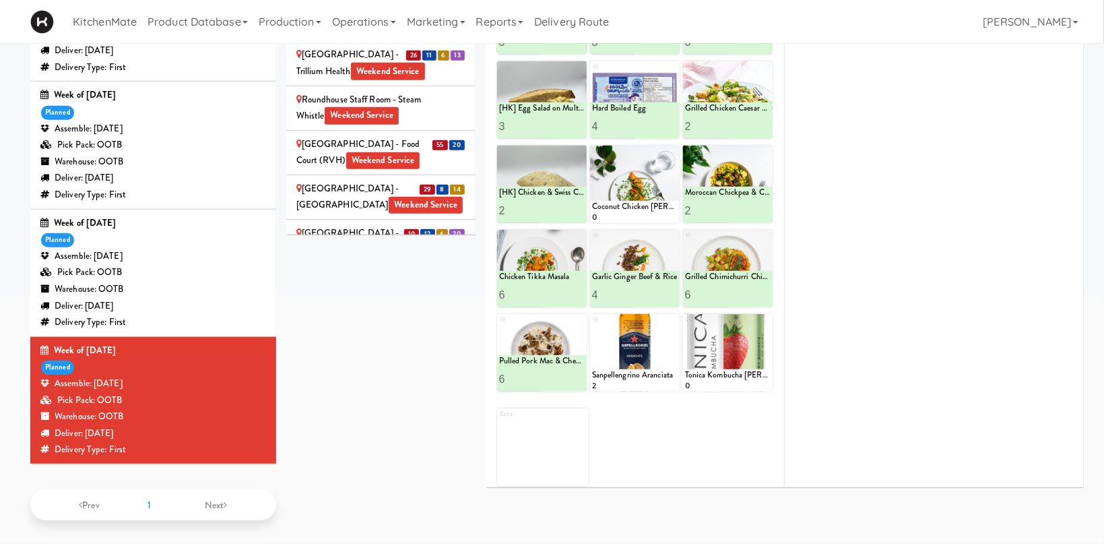
scroll to position [150, 0]
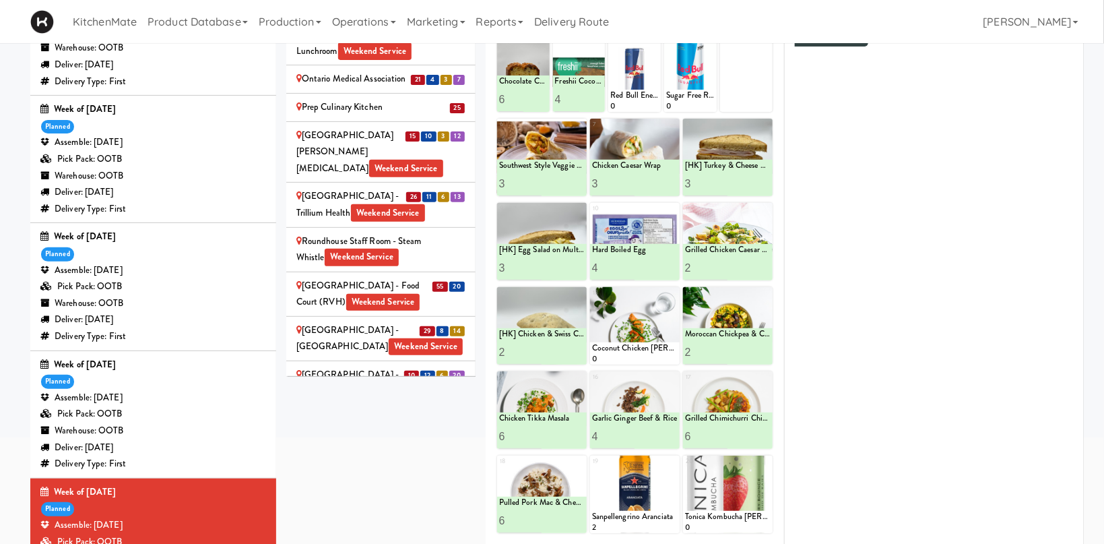
click at [391, 428] on div "[GEOGRAPHIC_DATA] - Main St. Weekend Service" at bounding box center [380, 444] width 169 height 33
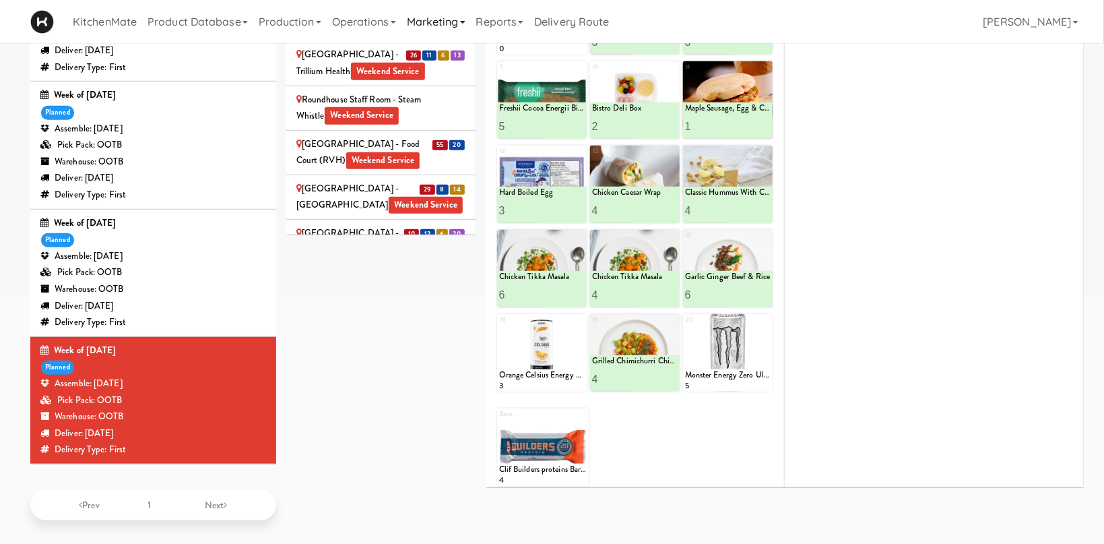
scroll to position [0, 0]
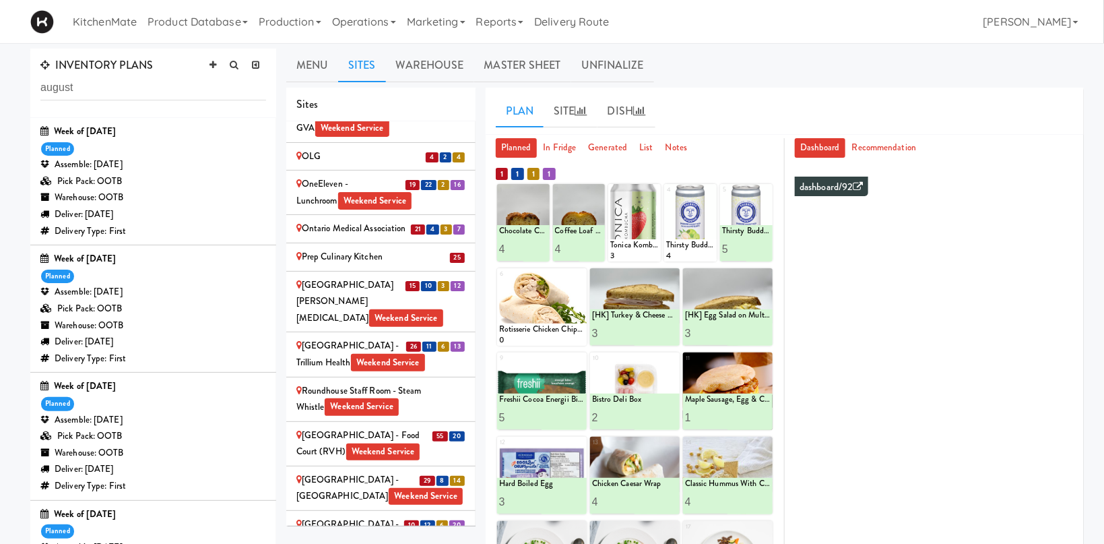
click at [341, 516] on div "[GEOGRAPHIC_DATA] - [GEOGRAPHIC_DATA] Entrance Weekend Service" at bounding box center [380, 541] width 169 height 50
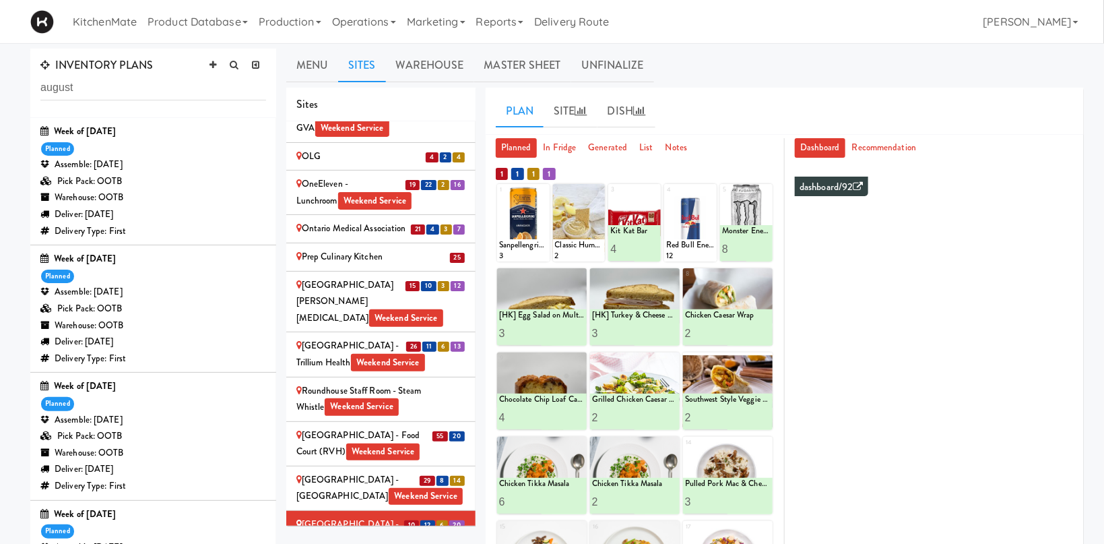
click at [346, 471] on div "Scarborough Birchmount Hospital - Main Lobby Weekend Service" at bounding box center [380, 487] width 169 height 33
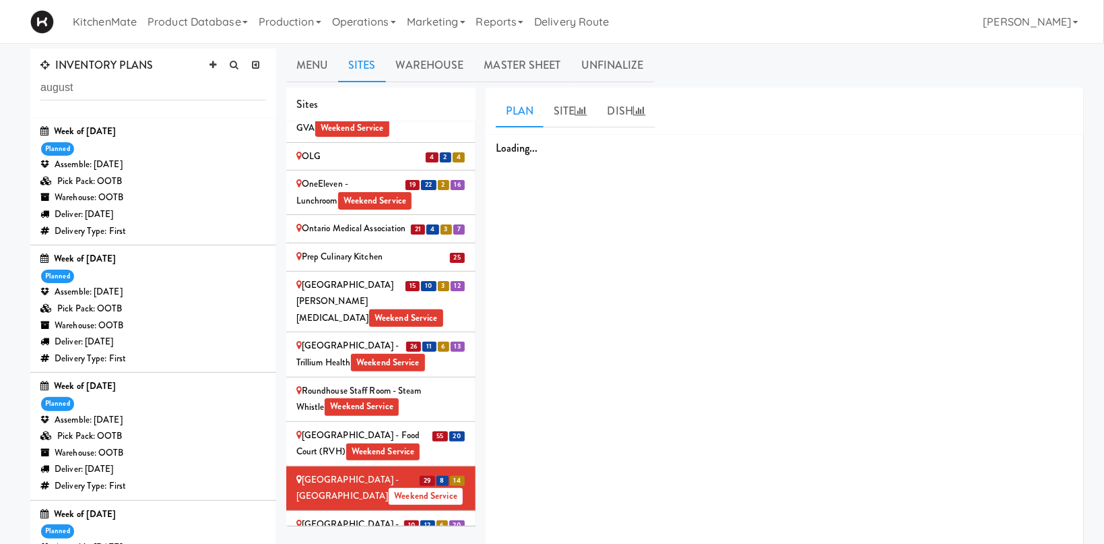
click at [352, 427] on div "[GEOGRAPHIC_DATA] - Food Court (RVH) Weekend Service" at bounding box center [380, 443] width 169 height 33
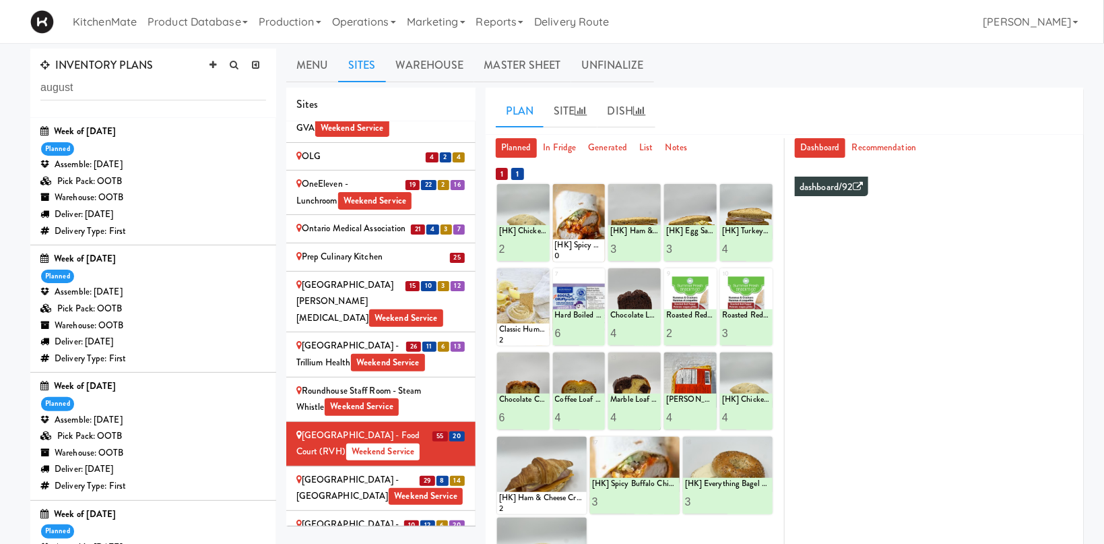
click at [362, 471] on div "Scarborough Birchmount Hospital - Main Lobby Weekend Service" at bounding box center [380, 487] width 169 height 33
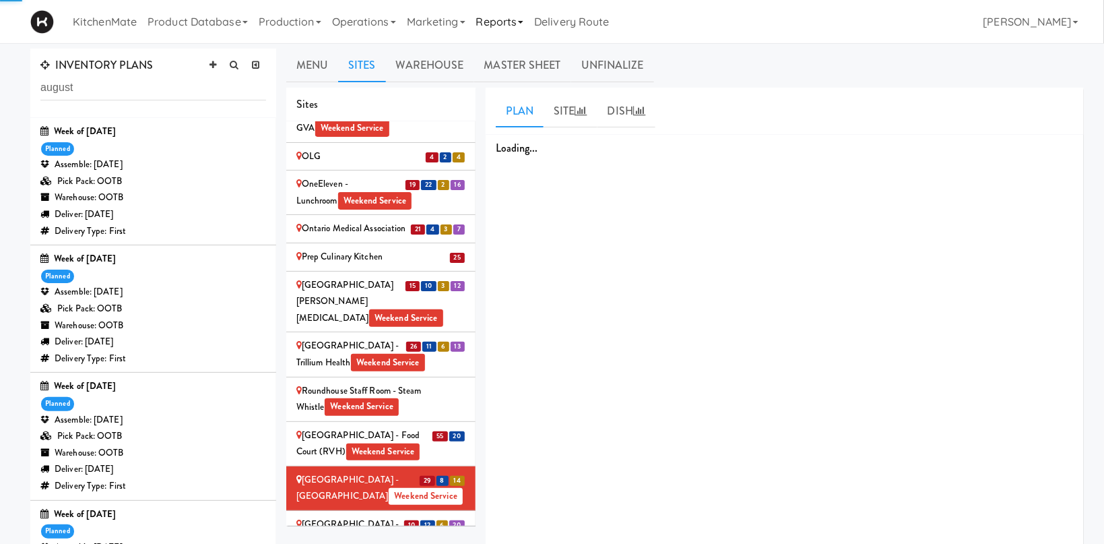
click at [384, 383] on div "Roundhouse Staff Room - Steam Whistle Weekend Service" at bounding box center [380, 399] width 169 height 33
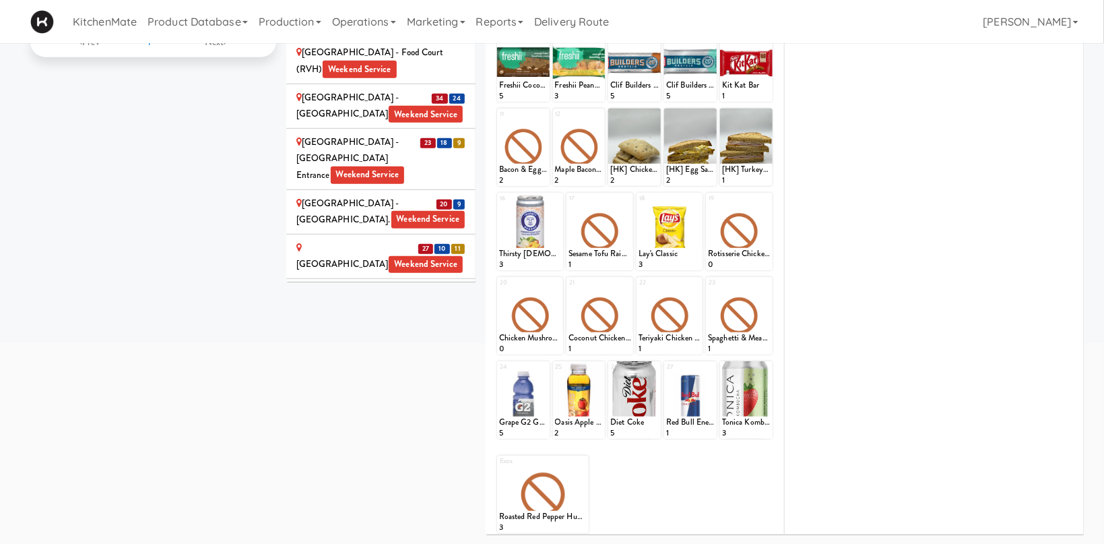
scroll to position [30, 0]
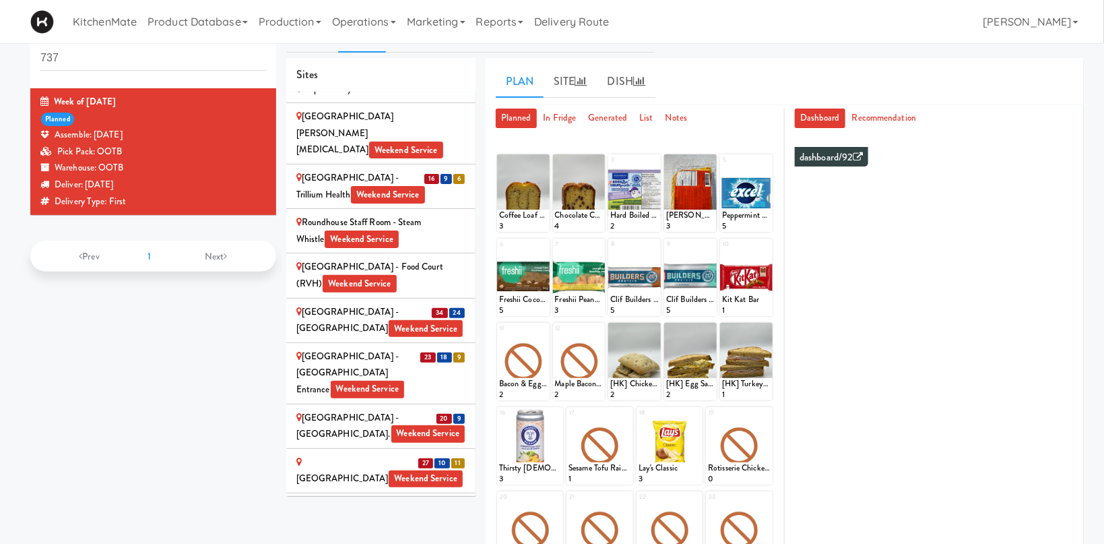
click at [354, 409] on div "[GEOGRAPHIC_DATA] - Main St. Weekend Service" at bounding box center [380, 425] width 169 height 33
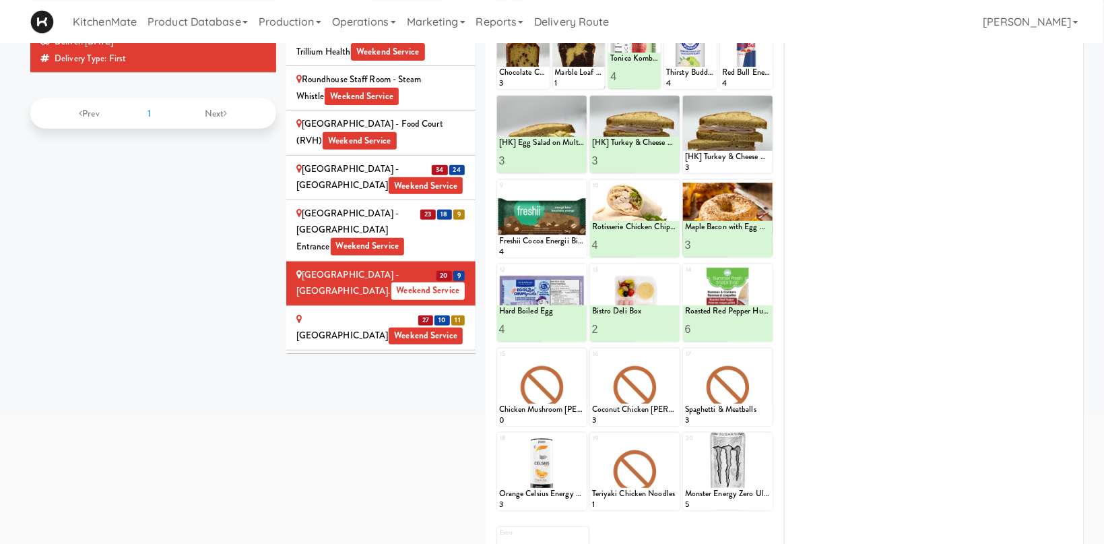
scroll to position [0, 0]
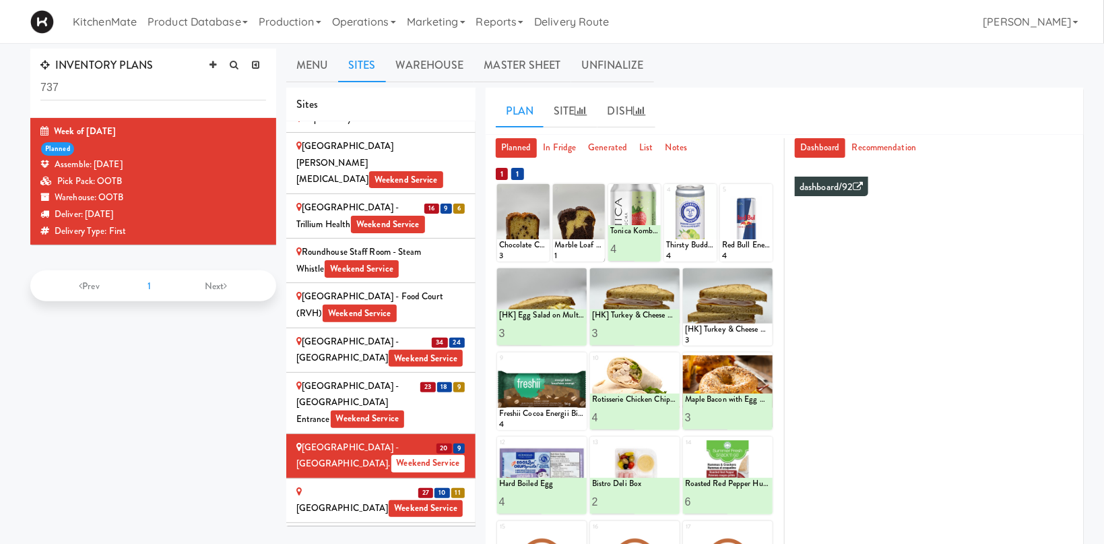
click at [332, 378] on div "[GEOGRAPHIC_DATA] - [GEOGRAPHIC_DATA] Entrance Weekend Service" at bounding box center [380, 403] width 169 height 50
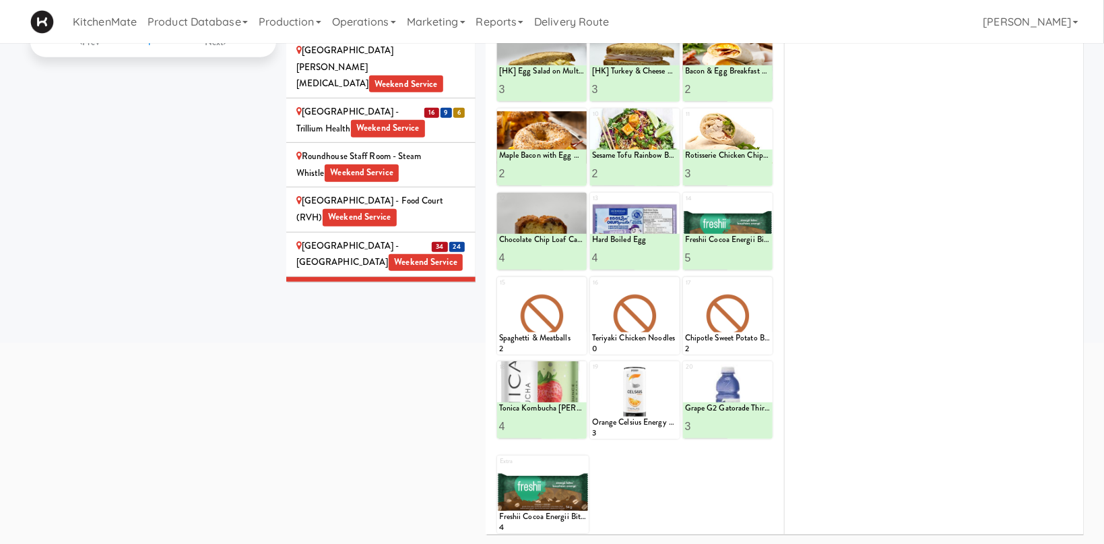
scroll to position [2241, 0]
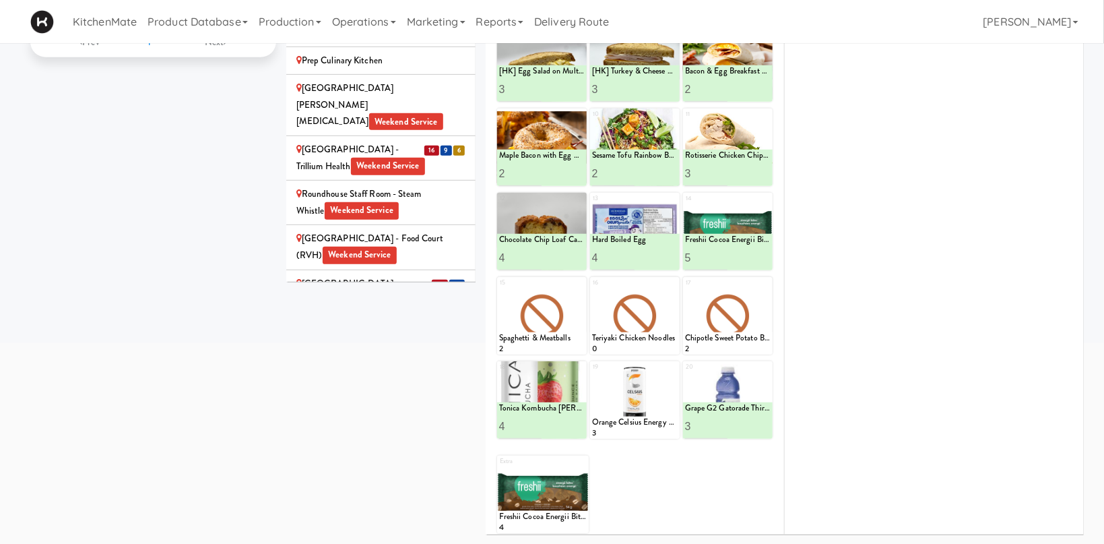
click at [339, 275] on div "[GEOGRAPHIC_DATA] - Main Lobby Weekend Service" at bounding box center [380, 291] width 169 height 33
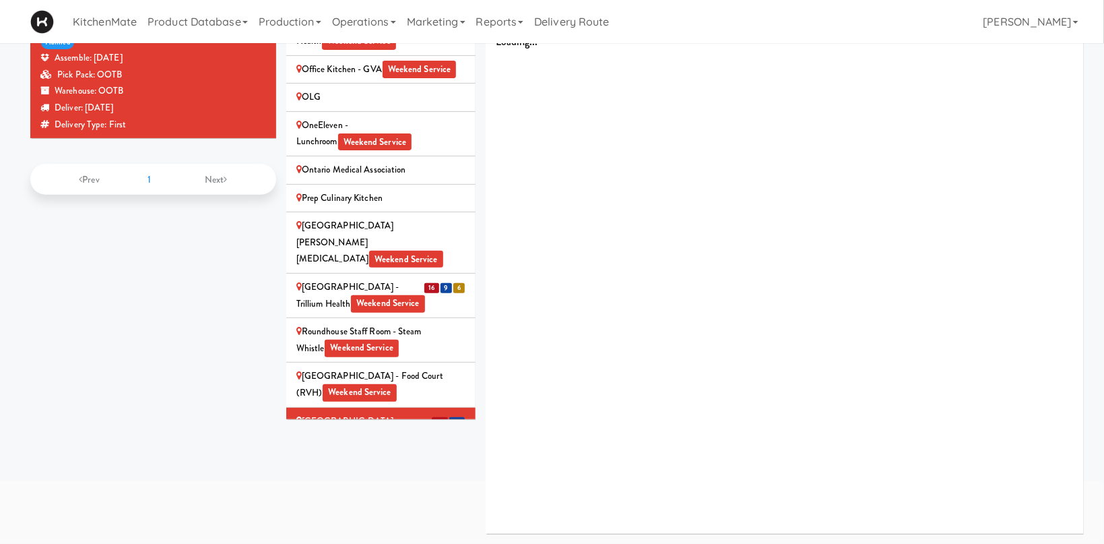
scroll to position [106, 0]
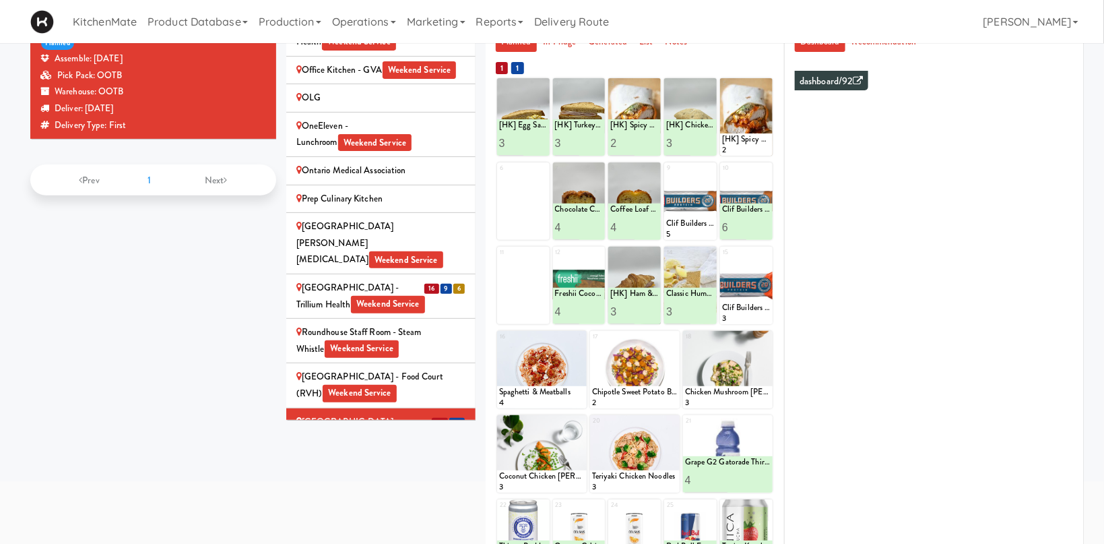
click at [337, 340] on span "Weekend Service" at bounding box center [362, 349] width 74 height 18
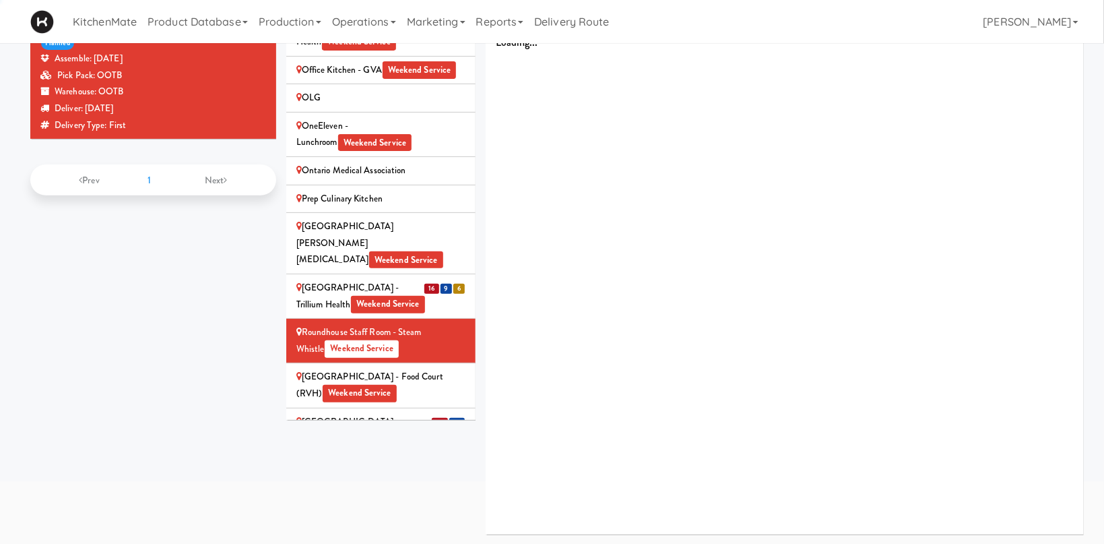
click at [359, 368] on div "[GEOGRAPHIC_DATA] - Food Court (RVH) Weekend Service" at bounding box center [380, 384] width 169 height 33
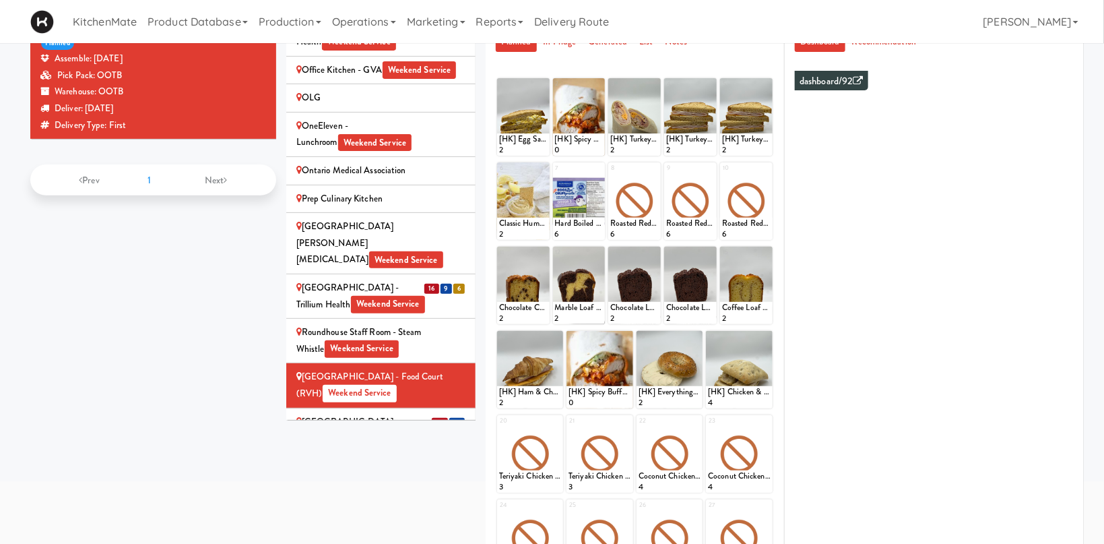
click at [360, 340] on span "Weekend Service" at bounding box center [362, 349] width 74 height 18
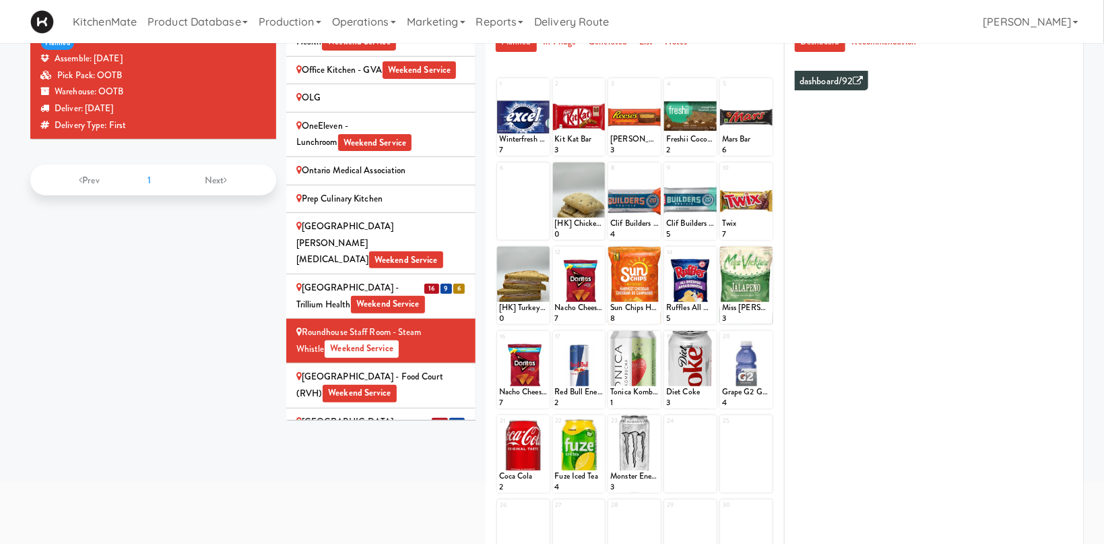
click at [346, 280] on div "[GEOGRAPHIC_DATA] - Trillium Health Weekend Service" at bounding box center [380, 296] width 169 height 33
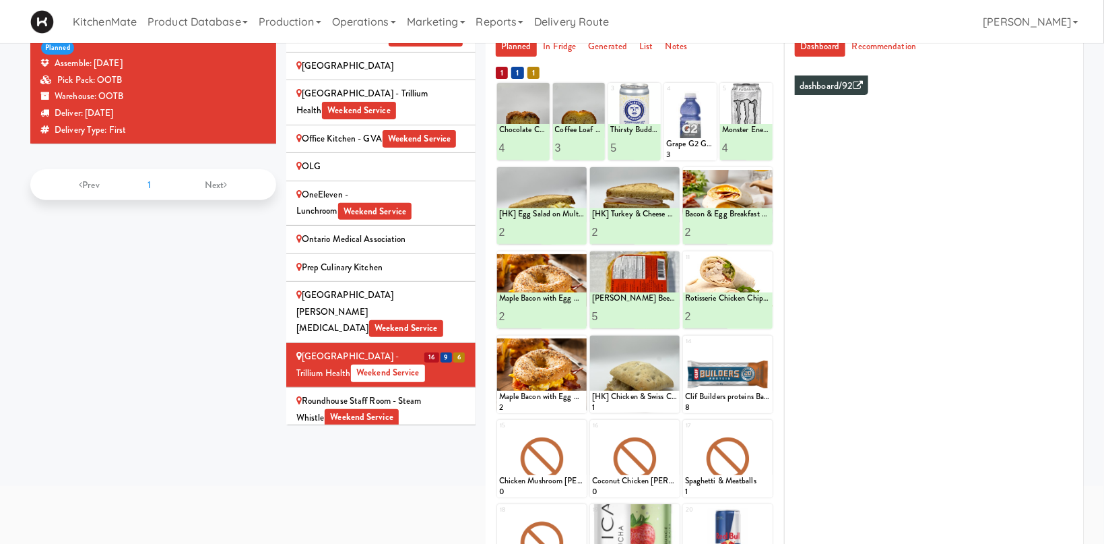
scroll to position [2148, 0]
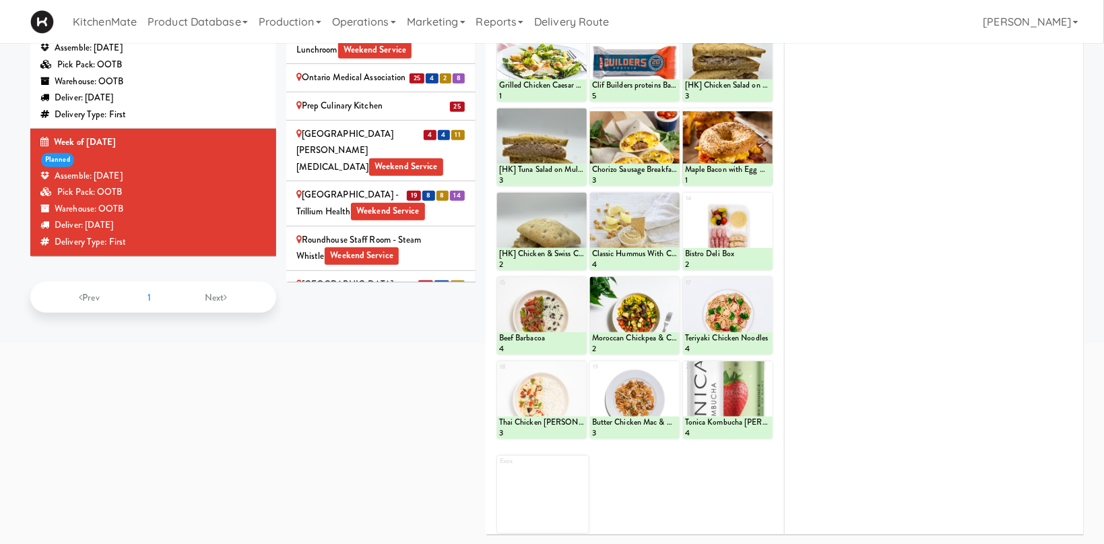
scroll to position [2335, 0]
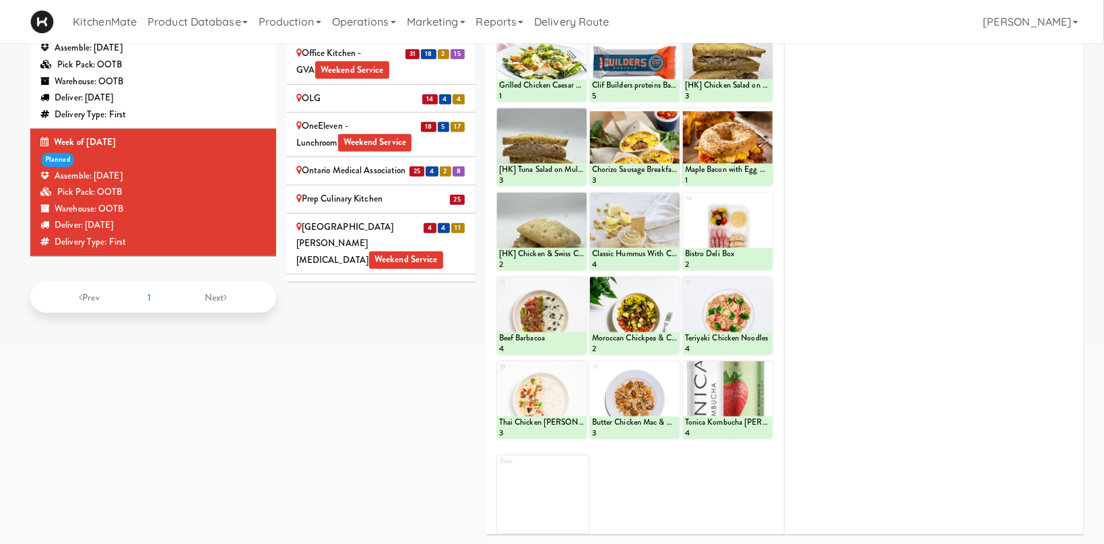
click at [380, 369] on div "[GEOGRAPHIC_DATA] - Food Court (RVH) Weekend Service" at bounding box center [380, 385] width 169 height 33
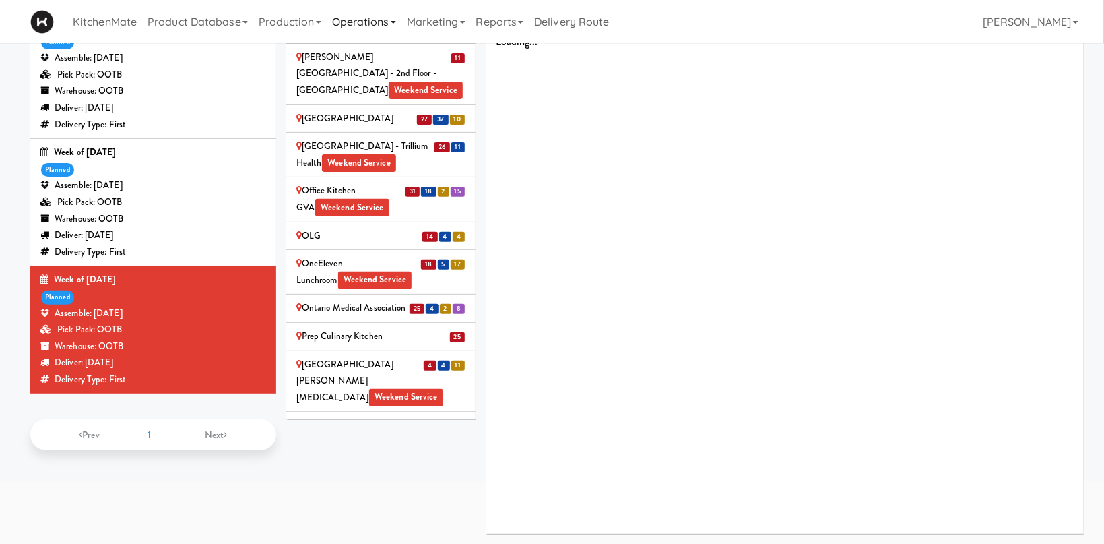
scroll to position [106, 0]
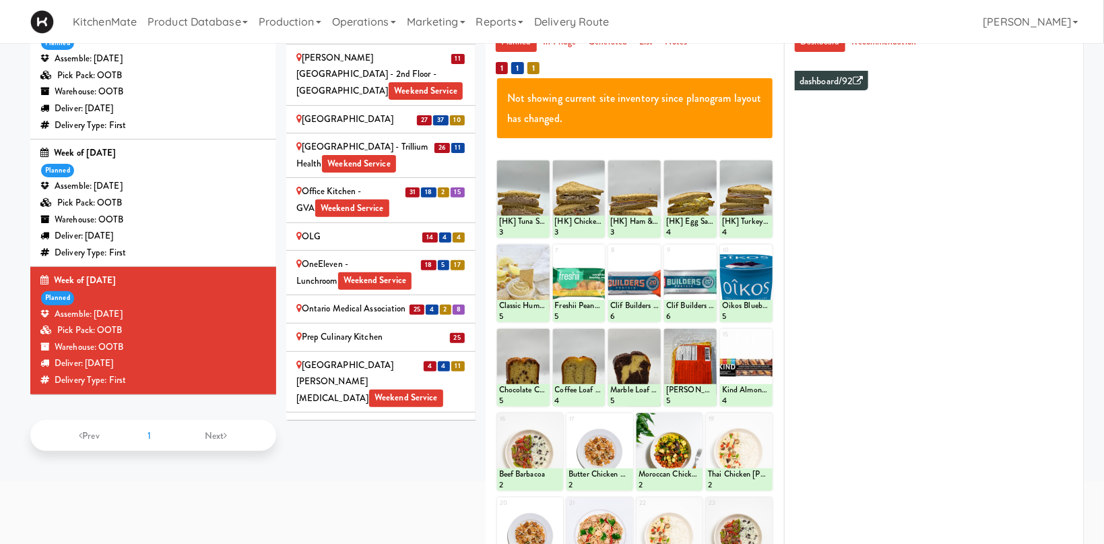
click at [401, 463] on div "Roundhouse Staff Room - Steam Whistle Weekend Service" at bounding box center [380, 479] width 169 height 33
